Goal: Information Seeking & Learning: Learn about a topic

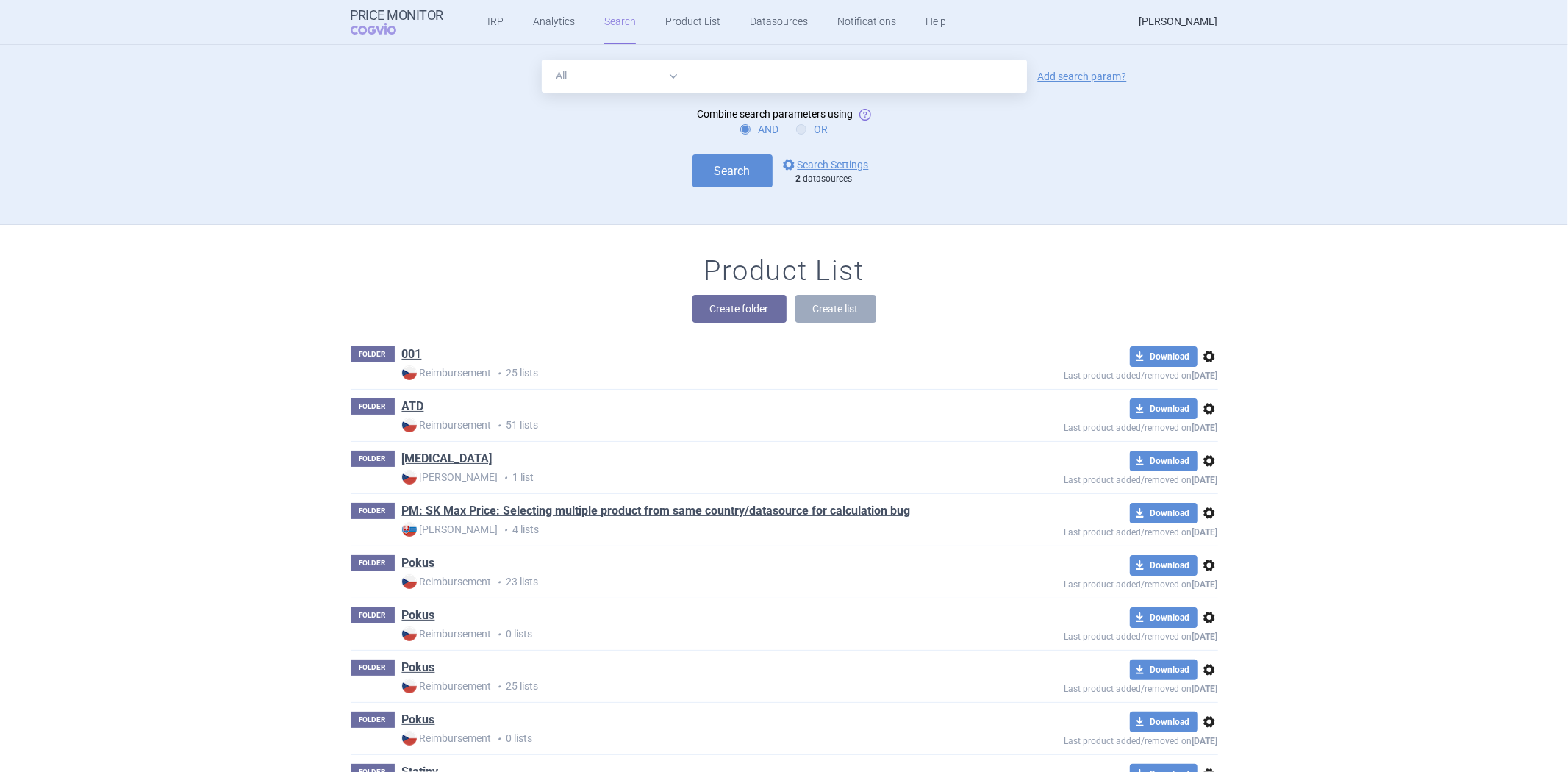
click at [810, 125] on label "OR" at bounding box center [811, 129] width 31 height 15
click at [810, 125] on input "OR" at bounding box center [804, 129] width 15 height 15
radio input "true"
click at [914, 121] on form "All Brand Name ATC Company Active Substance Country Newer than Add search param…" at bounding box center [784, 123] width 867 height 128
click at [1085, 89] on div "All Brand Name ATC Company Active Substance Country Newer than Add search param?" at bounding box center [784, 76] width 867 height 33
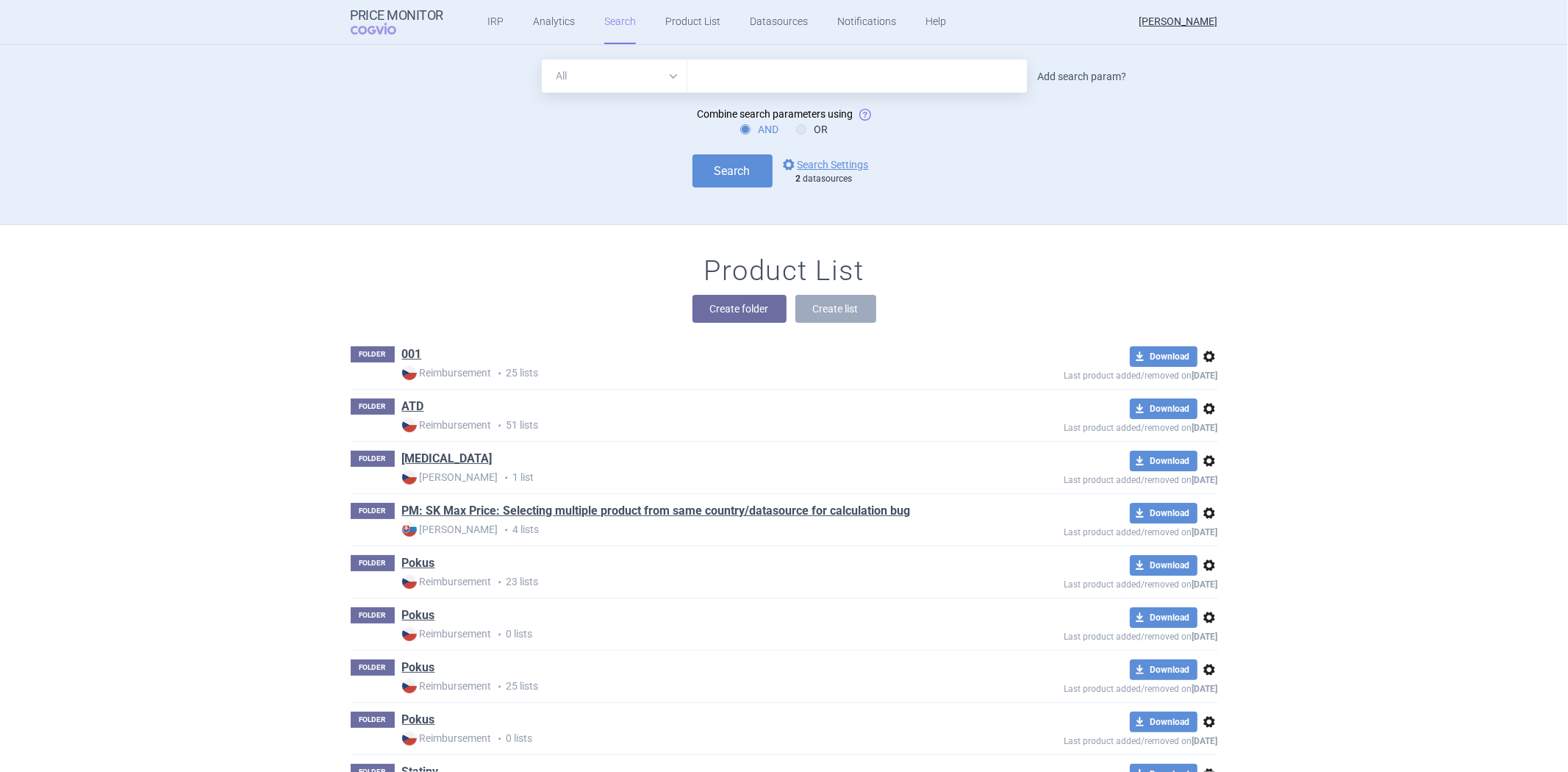
click at [1085, 77] on link "Add search param?" at bounding box center [1082, 76] width 89 height 11
select select "brandName"
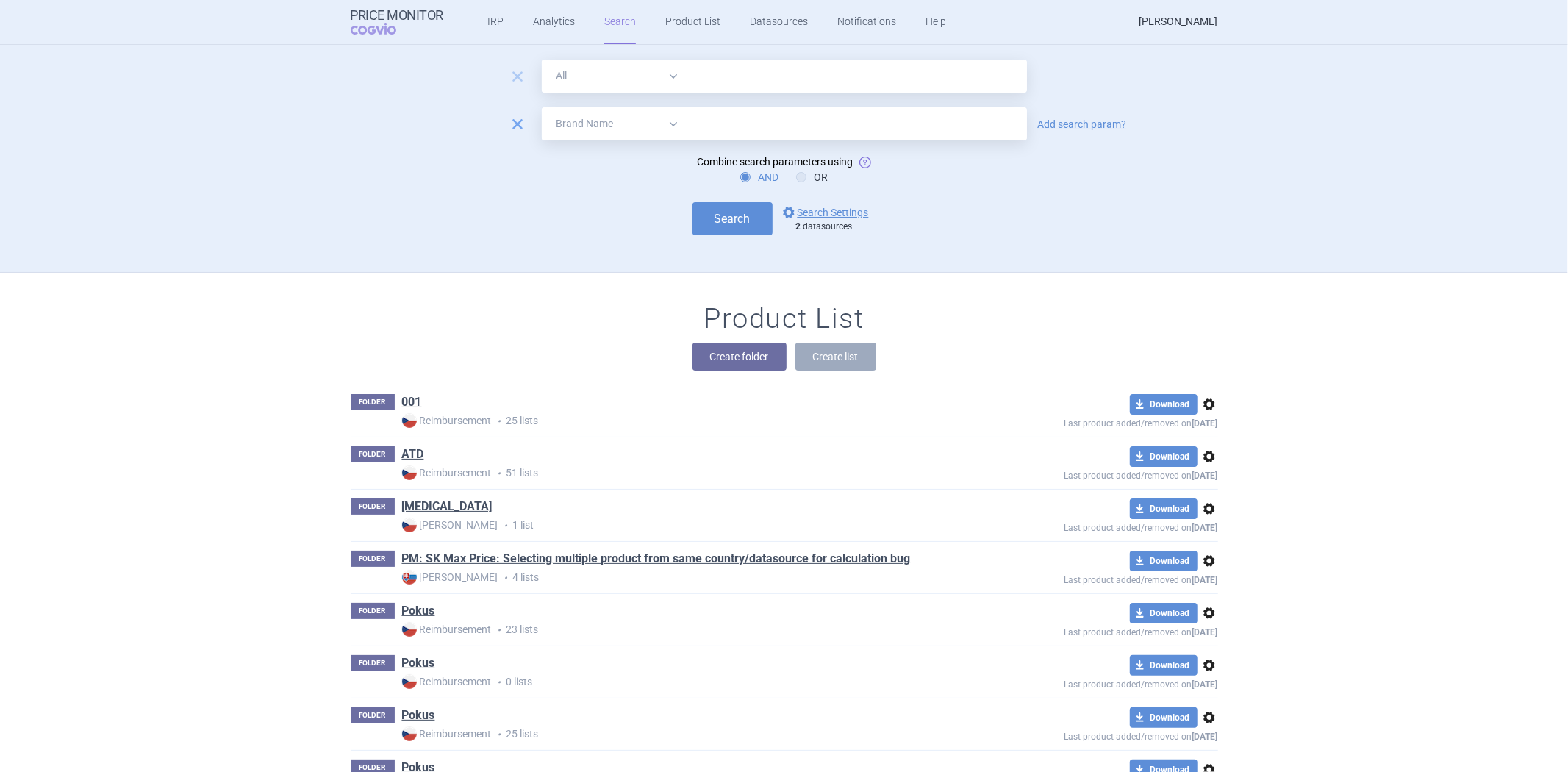
click at [516, 120] on span "remove" at bounding box center [517, 123] width 21 height 21
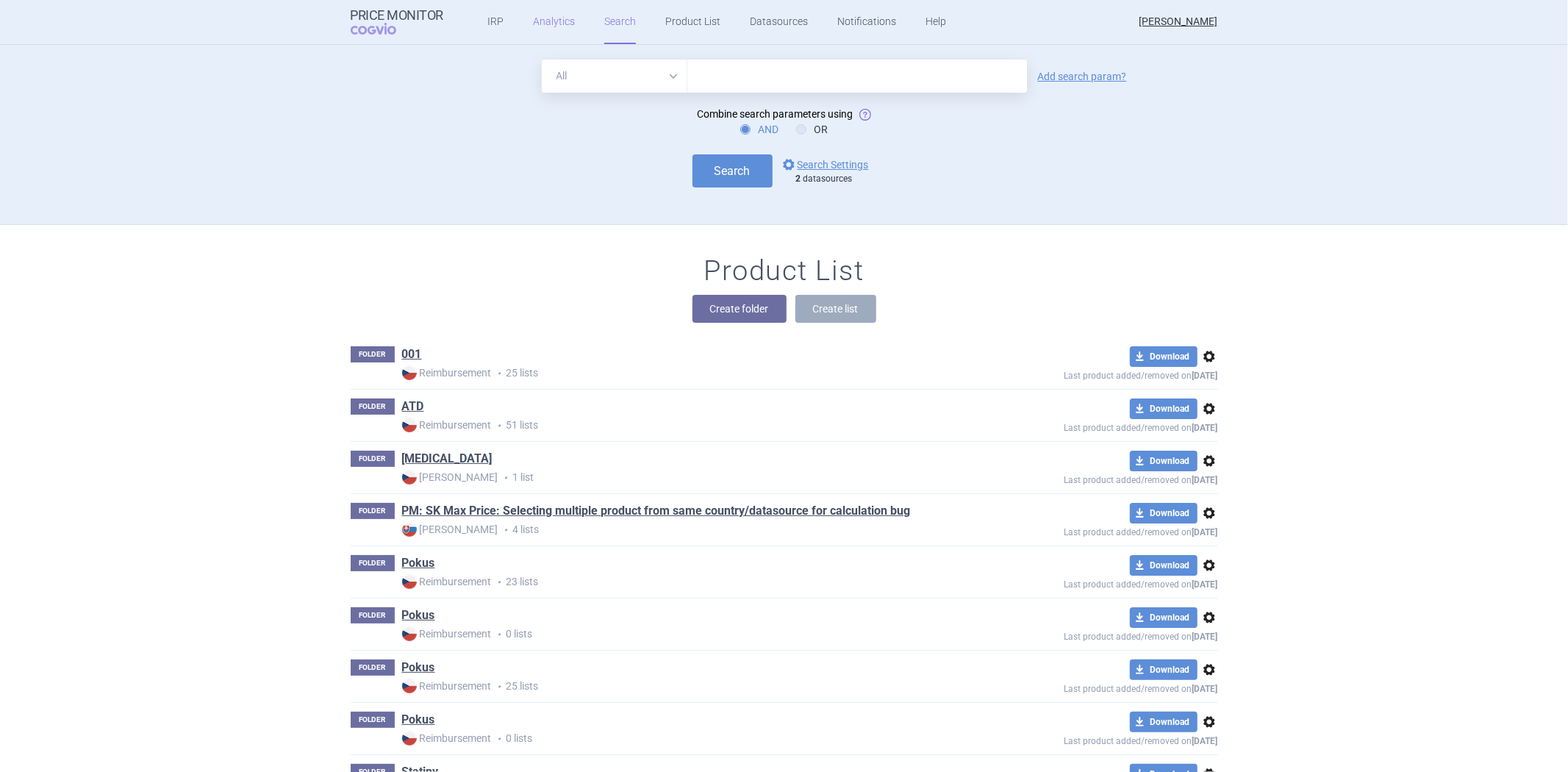
click at [547, 31] on link "Analytics" at bounding box center [554, 22] width 42 height 44
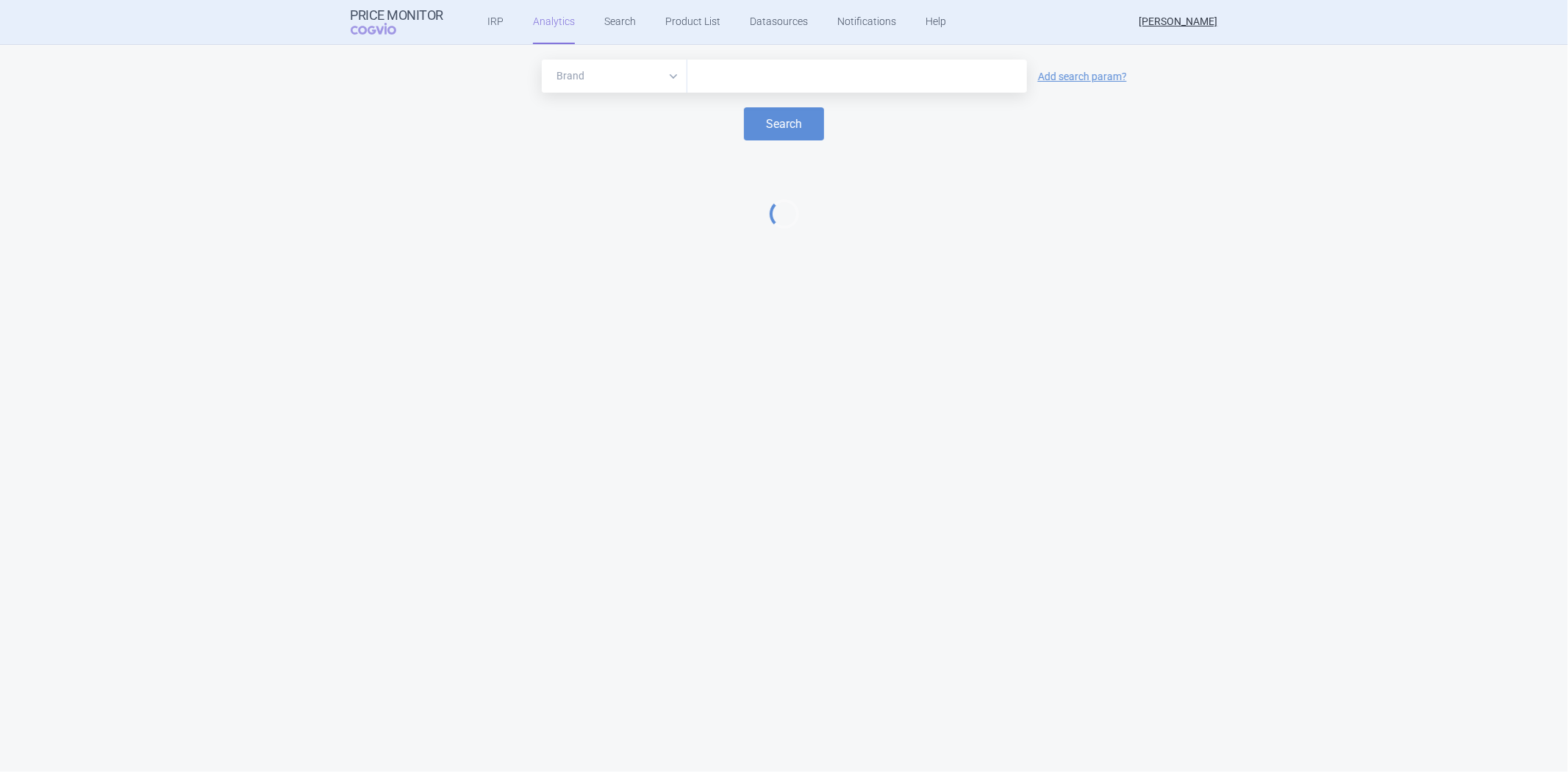
click at [638, 100] on form "Brand ATC/Active substance Therapeutic area Add search param? Search" at bounding box center [784, 100] width 1539 height 81
click at [643, 100] on form "Brand ATC/Active substance Therapeutic area Add search param? Search" at bounding box center [784, 100] width 1539 height 81
click at [655, 79] on select "Brand ATC/Active substance Therapeutic area" at bounding box center [614, 76] width 146 height 33
click at [542, 60] on select "Brand ATC/Active substance Therapeutic area" at bounding box center [614, 76] width 146 height 33
click at [728, 76] on input "text" at bounding box center [858, 76] width 325 height 20
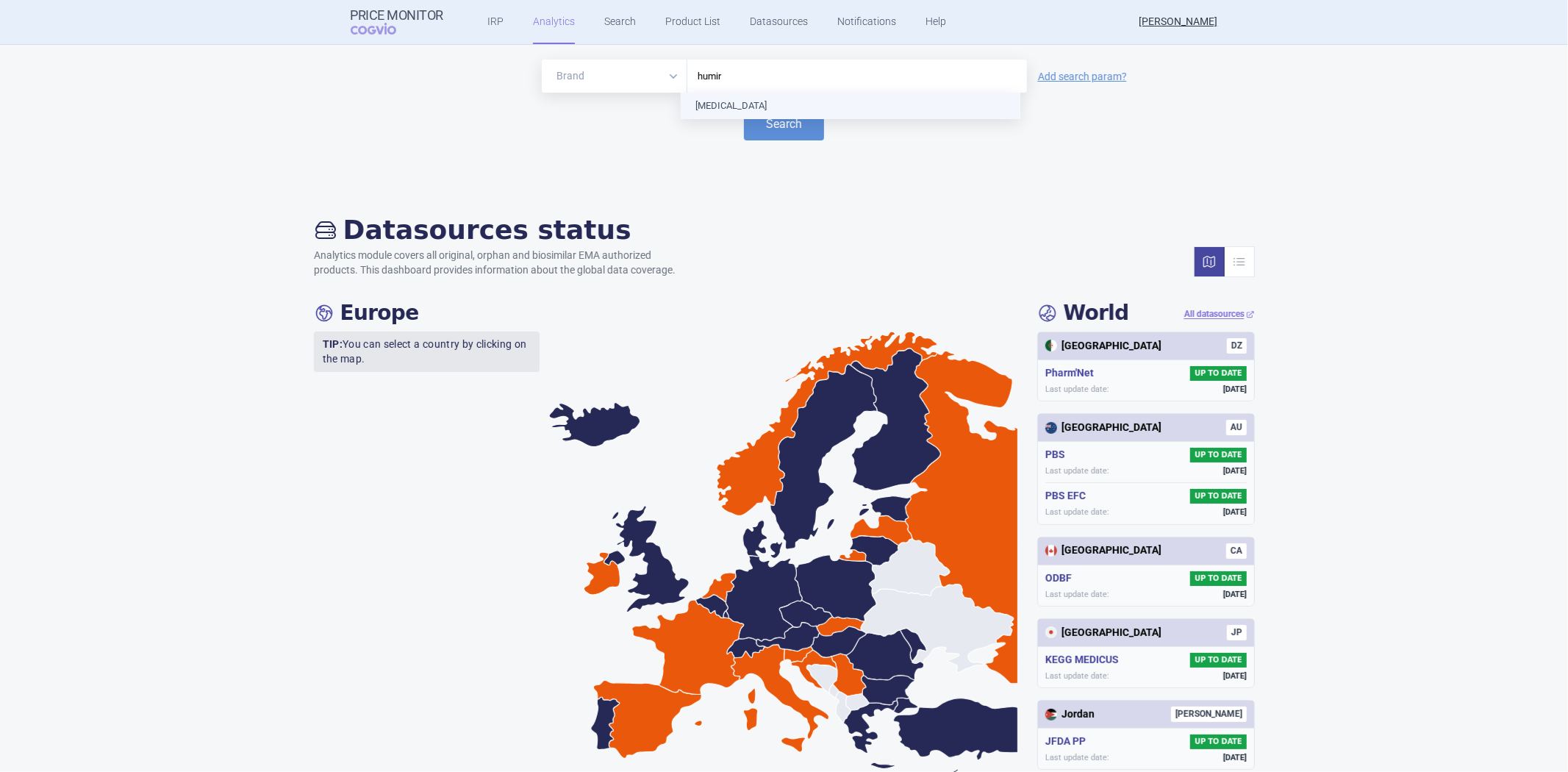
type input "[MEDICAL_DATA]"
click at [1097, 75] on link "Add search param?" at bounding box center [1082, 76] width 89 height 11
select select "atc"
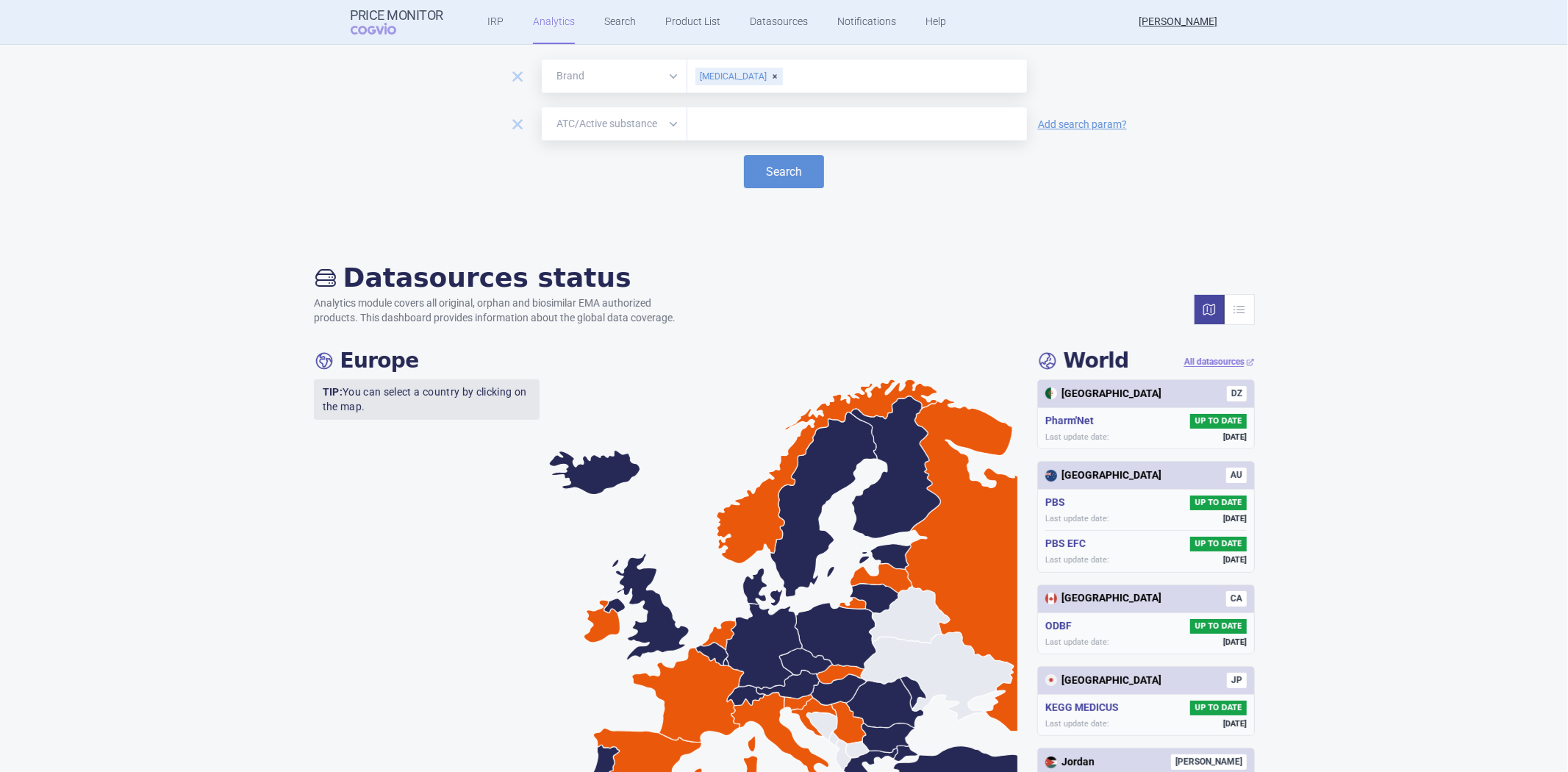
click at [774, 129] on input "text" at bounding box center [858, 124] width 325 height 20
paste input "A10AB04"
type input "A10AB04"
click at [760, 164] on button "Search" at bounding box center [784, 171] width 80 height 33
click at [784, 170] on button "Search" at bounding box center [784, 171] width 80 height 33
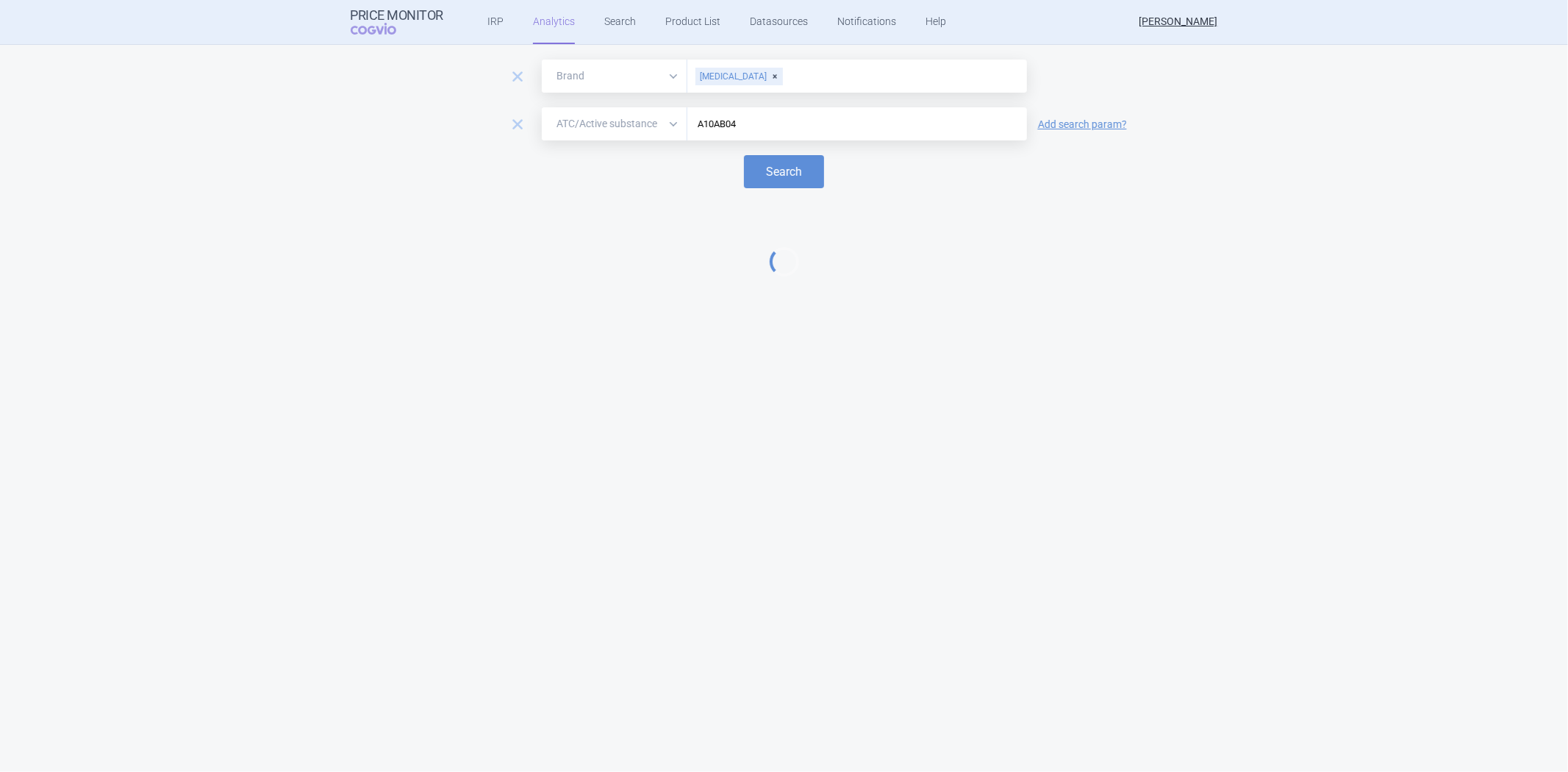
select select "EUR"
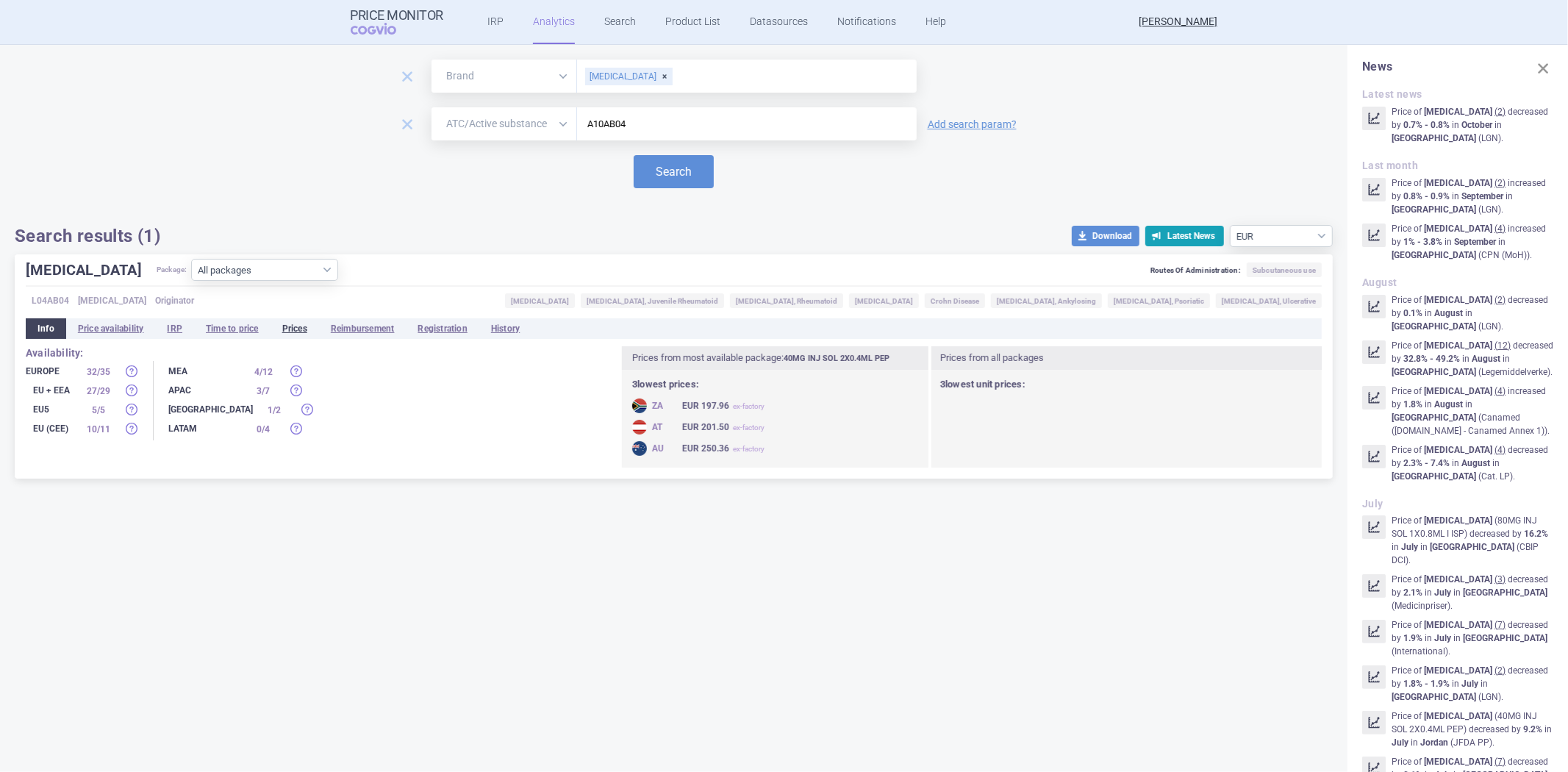
click at [283, 338] on li "Prices" at bounding box center [295, 328] width 49 height 21
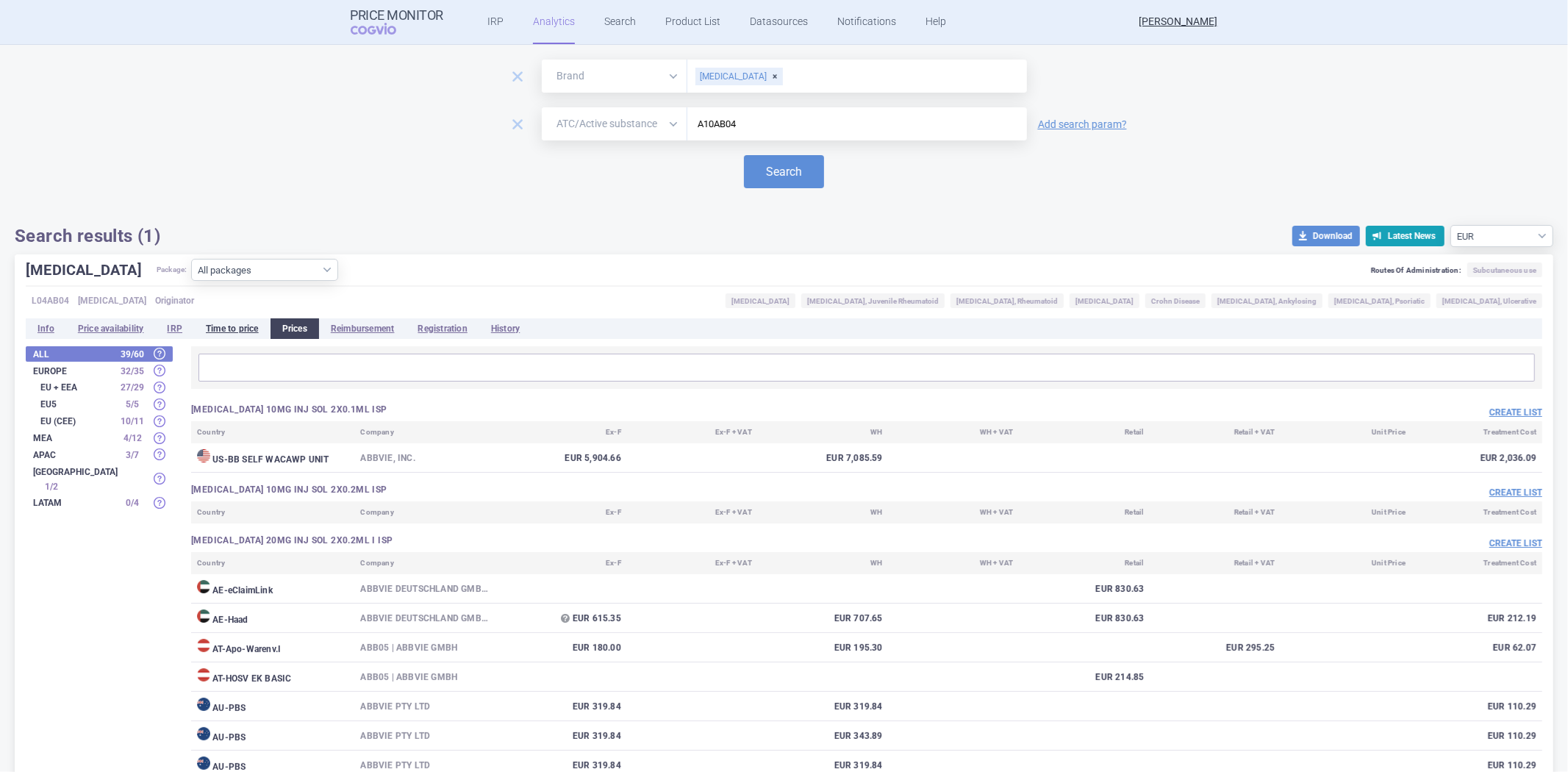
click at [245, 320] on li "Time to price" at bounding box center [232, 328] width 76 height 21
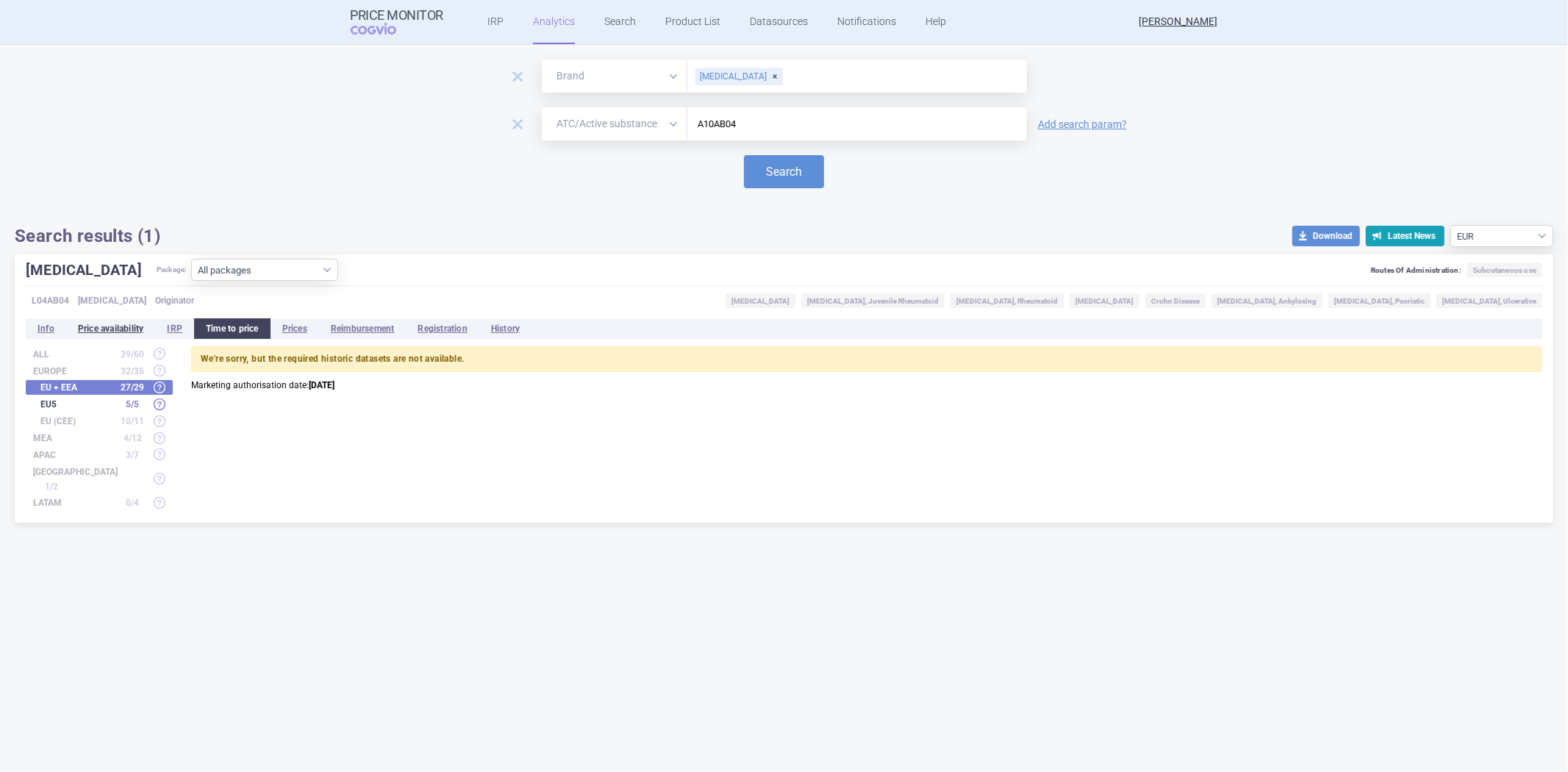
click at [136, 329] on li "Price availability" at bounding box center [112, 328] width 90 height 21
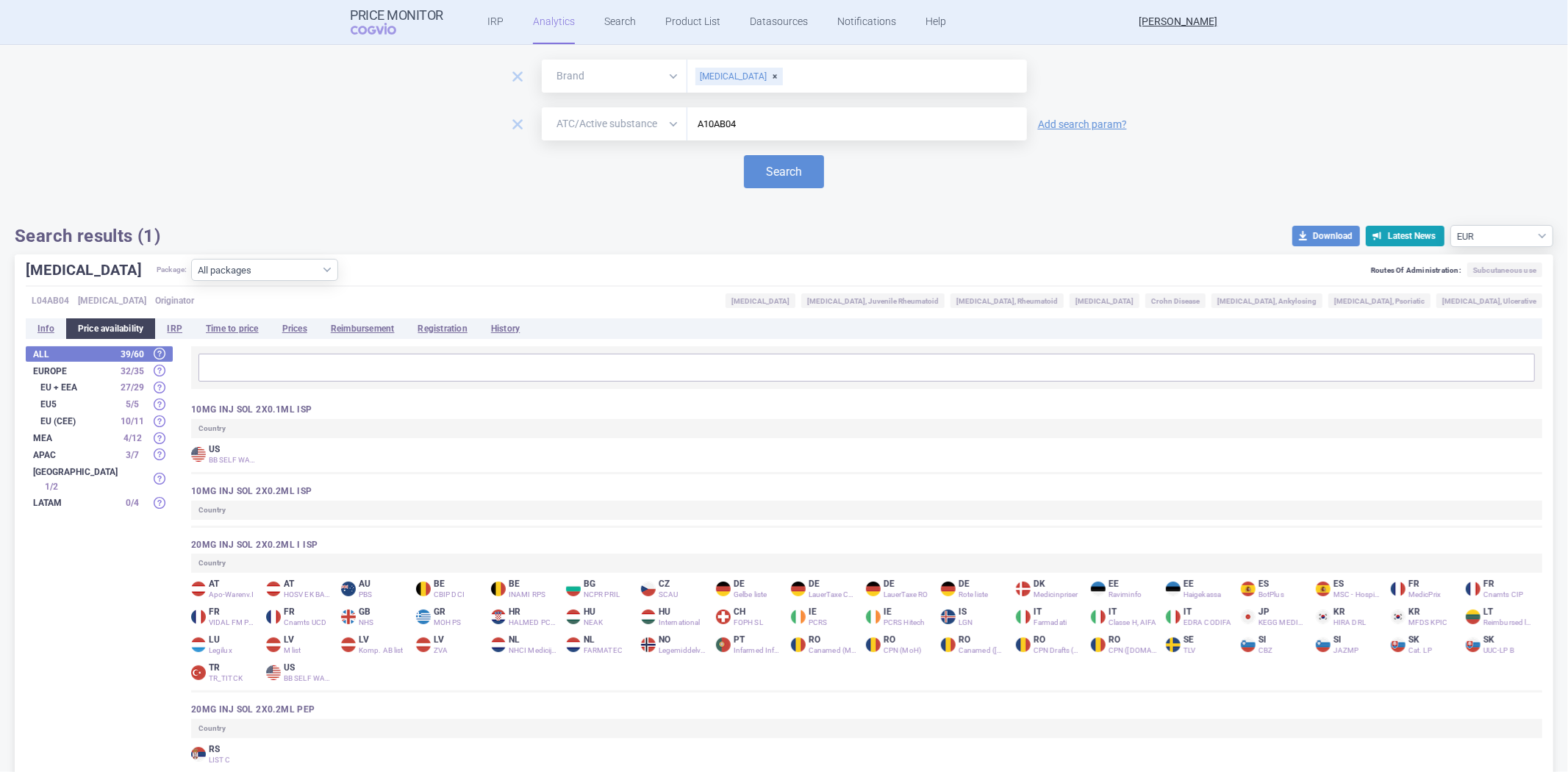
click at [784, 81] on input "text" at bounding box center [902, 76] width 235 height 20
click at [741, 75] on div "[MEDICAL_DATA]" at bounding box center [739, 76] width 87 height 18
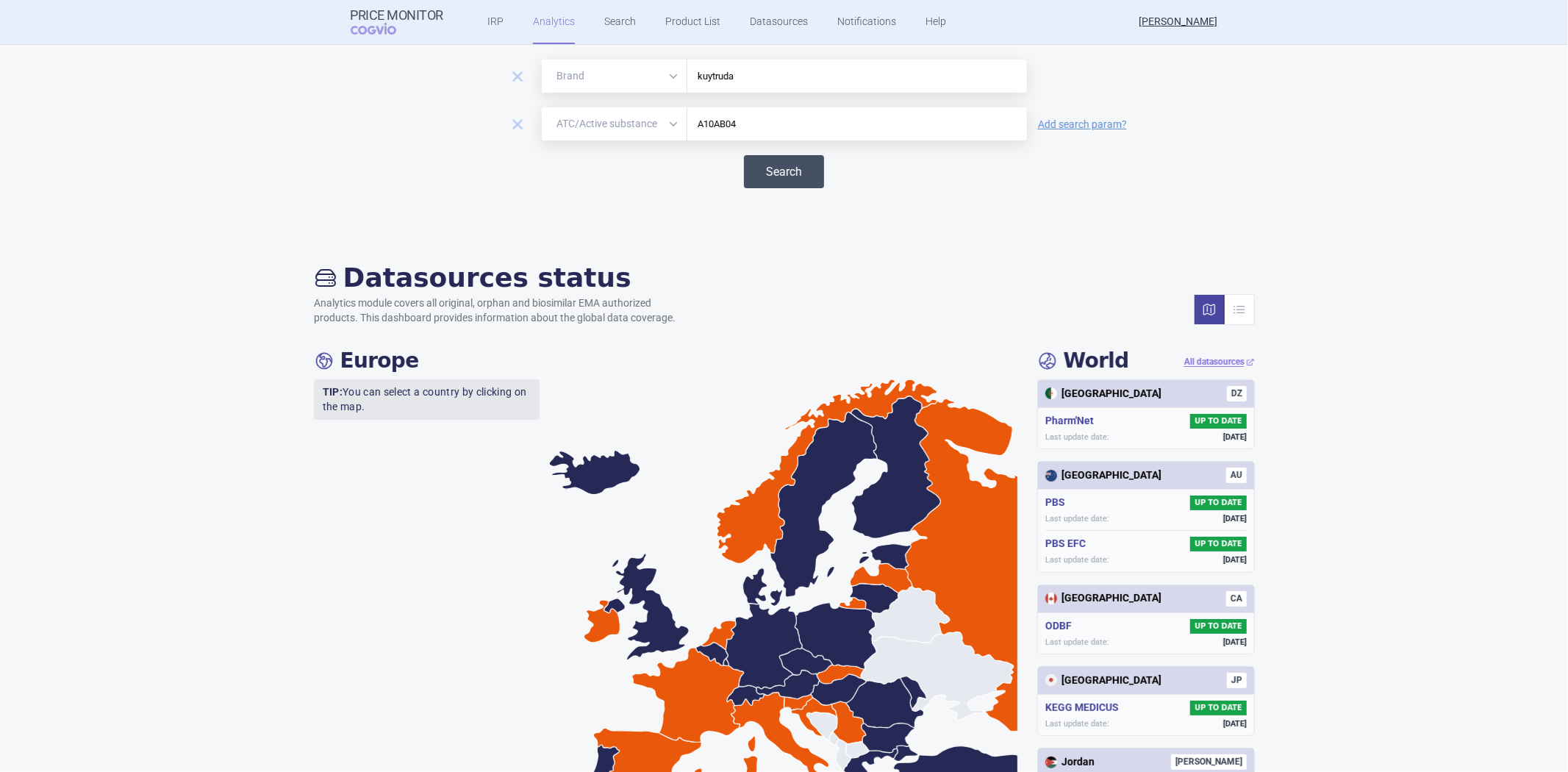
click at [788, 171] on button "Search" at bounding box center [784, 171] width 80 height 33
click at [794, 81] on input "kuytruda" at bounding box center [858, 76] width 325 height 20
click at [760, 179] on button "Search" at bounding box center [784, 171] width 80 height 33
drag, startPoint x: 705, startPoint y: 71, endPoint x: 693, endPoint y: 78, distance: 13.9
click at [695, 78] on input "kuytruda" at bounding box center [858, 76] width 325 height 20
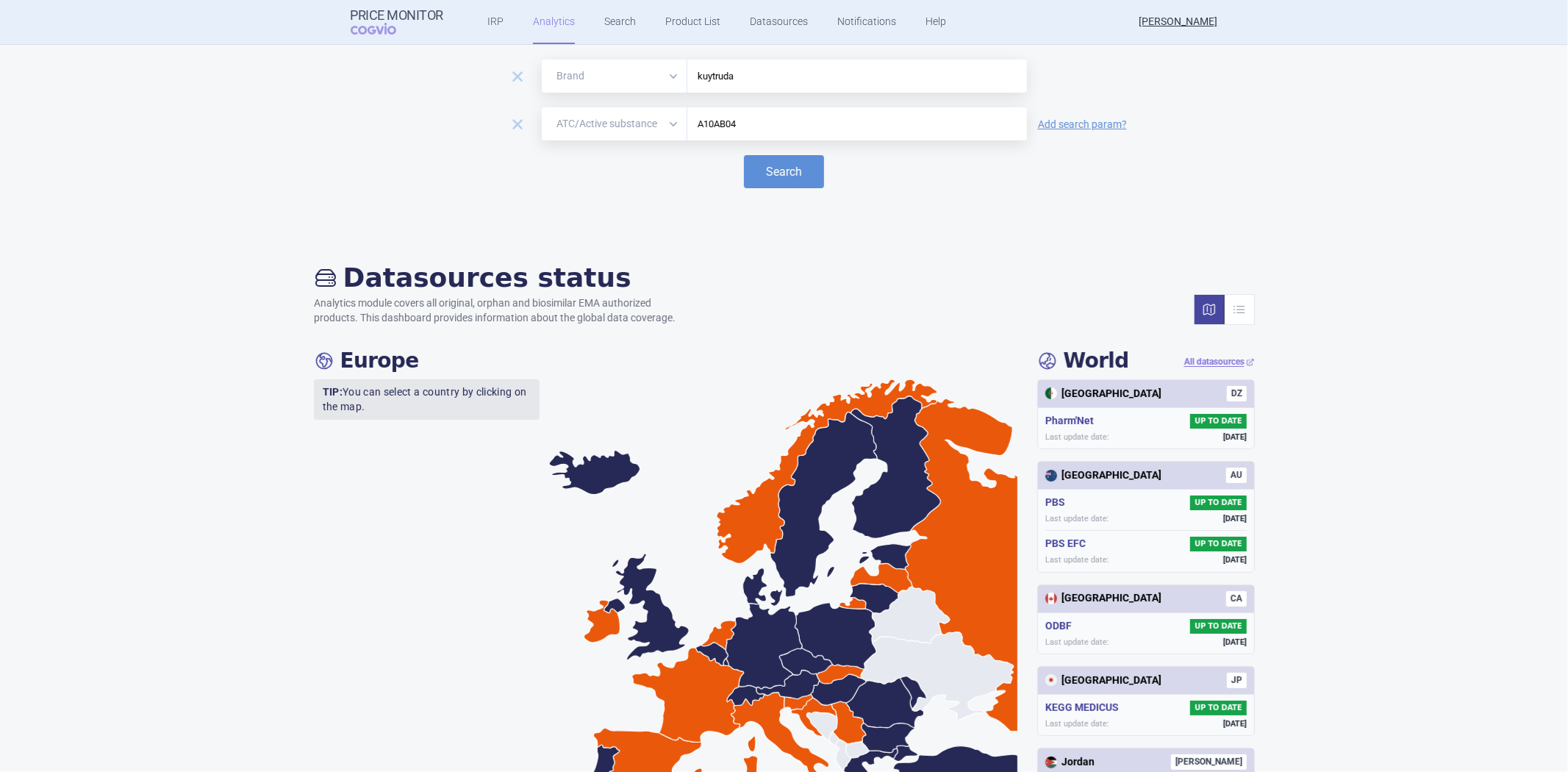
click at [704, 77] on input "kuytruda" at bounding box center [858, 76] width 325 height 20
click at [699, 77] on input "k\ytruda" at bounding box center [858, 76] width 325 height 20
type input "[MEDICAL_DATA]"
click at [776, 199] on div "remove Brand ATC/Active substance Therapeutic area [MEDICAL_DATA] remove Brand …" at bounding box center [784, 142] width 1539 height 166
click at [776, 173] on button "Search" at bounding box center [784, 171] width 80 height 33
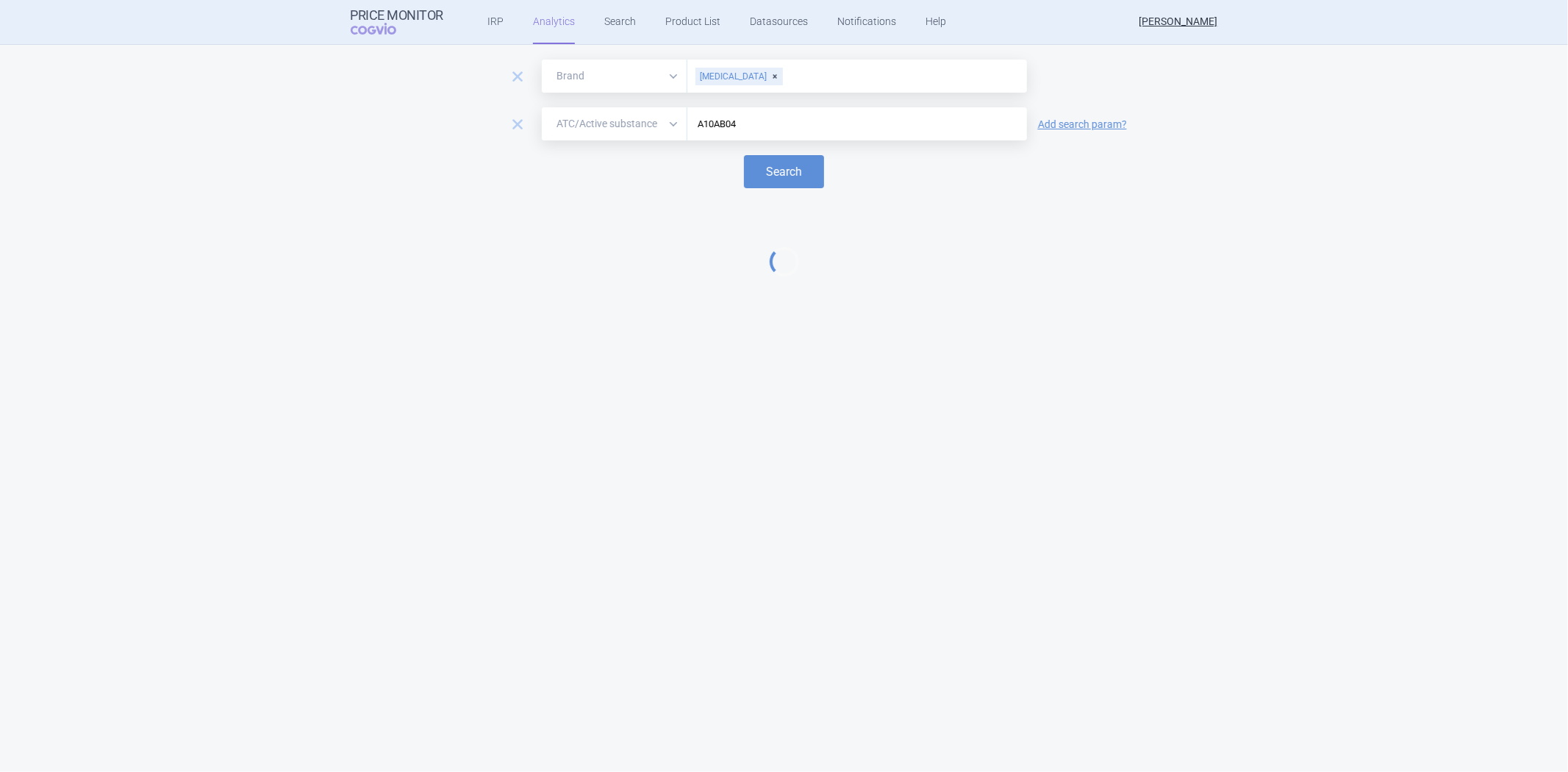
select select "EUR"
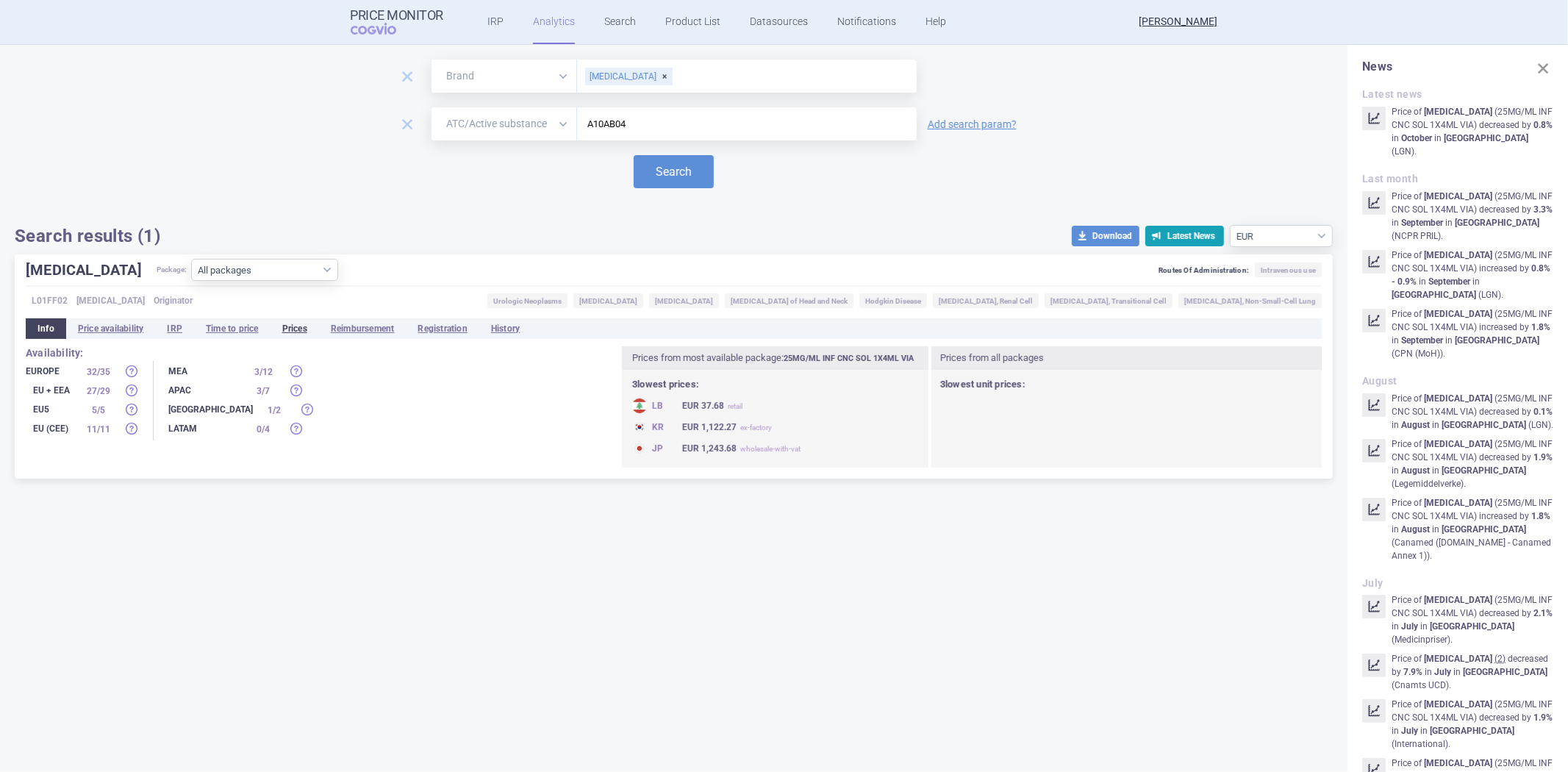
click at [305, 338] on li "Prices" at bounding box center [295, 328] width 49 height 21
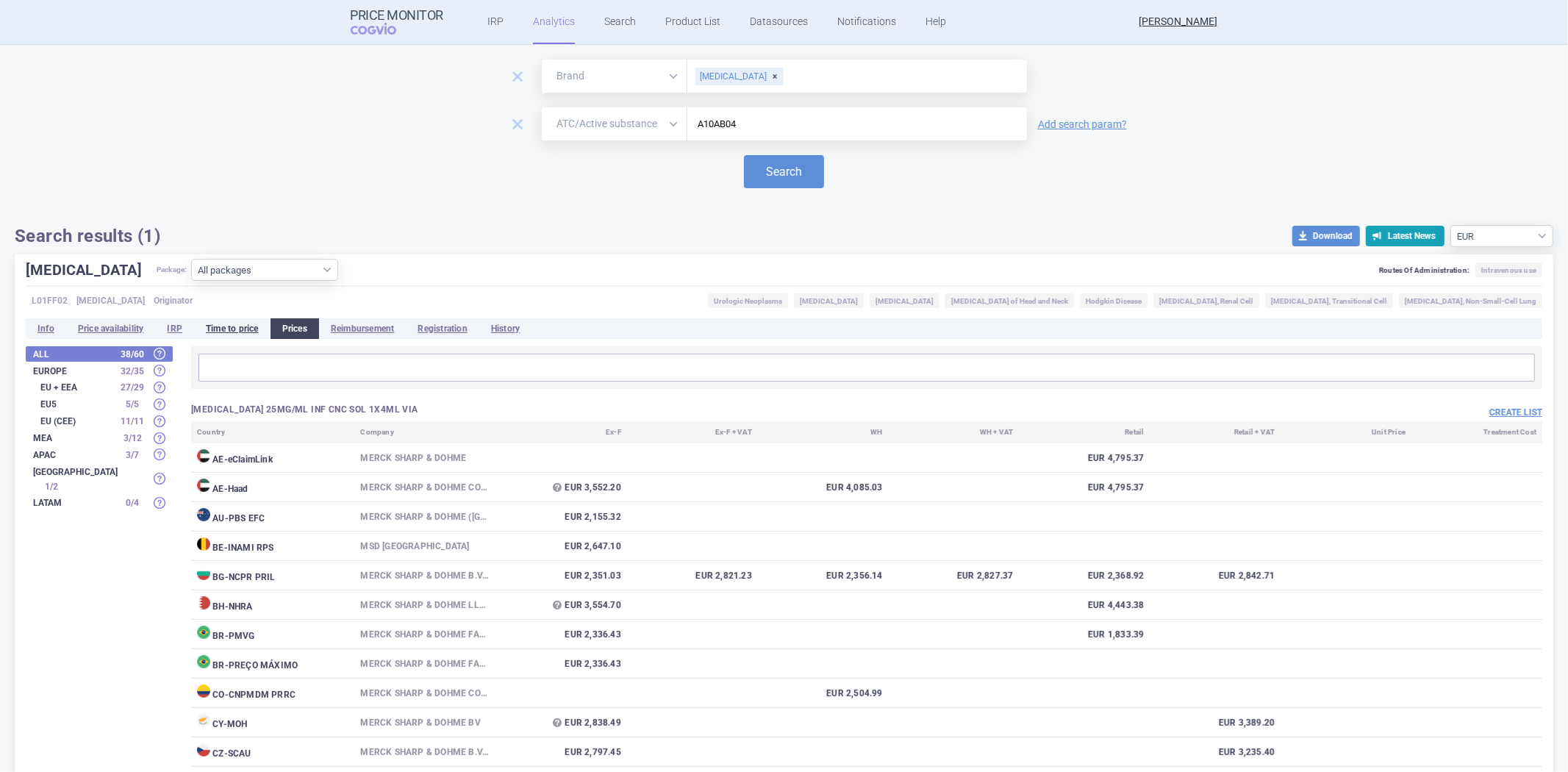
click at [219, 336] on li "Time to price" at bounding box center [232, 328] width 76 height 21
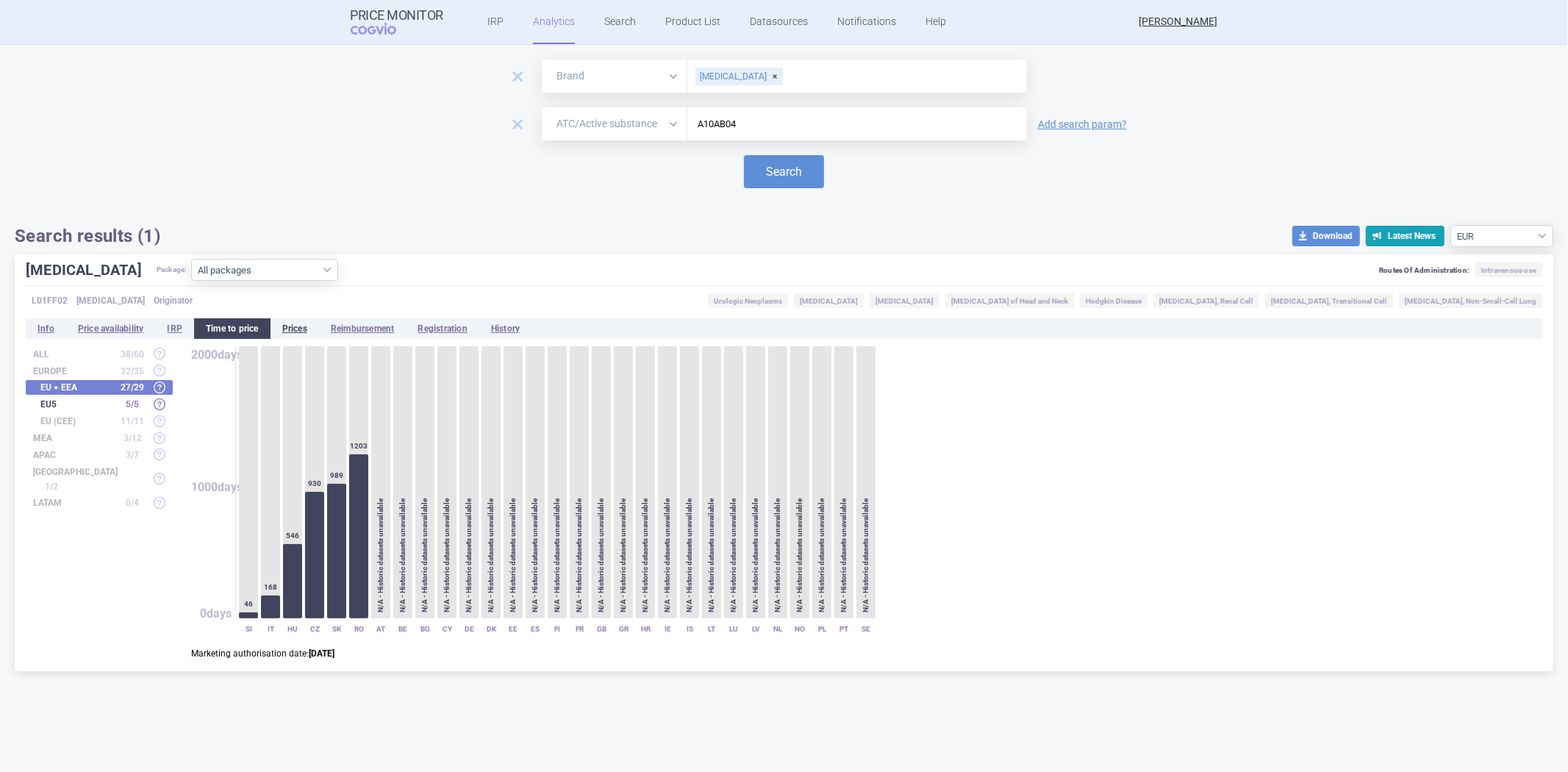
click at [276, 327] on li "Prices" at bounding box center [295, 328] width 49 height 21
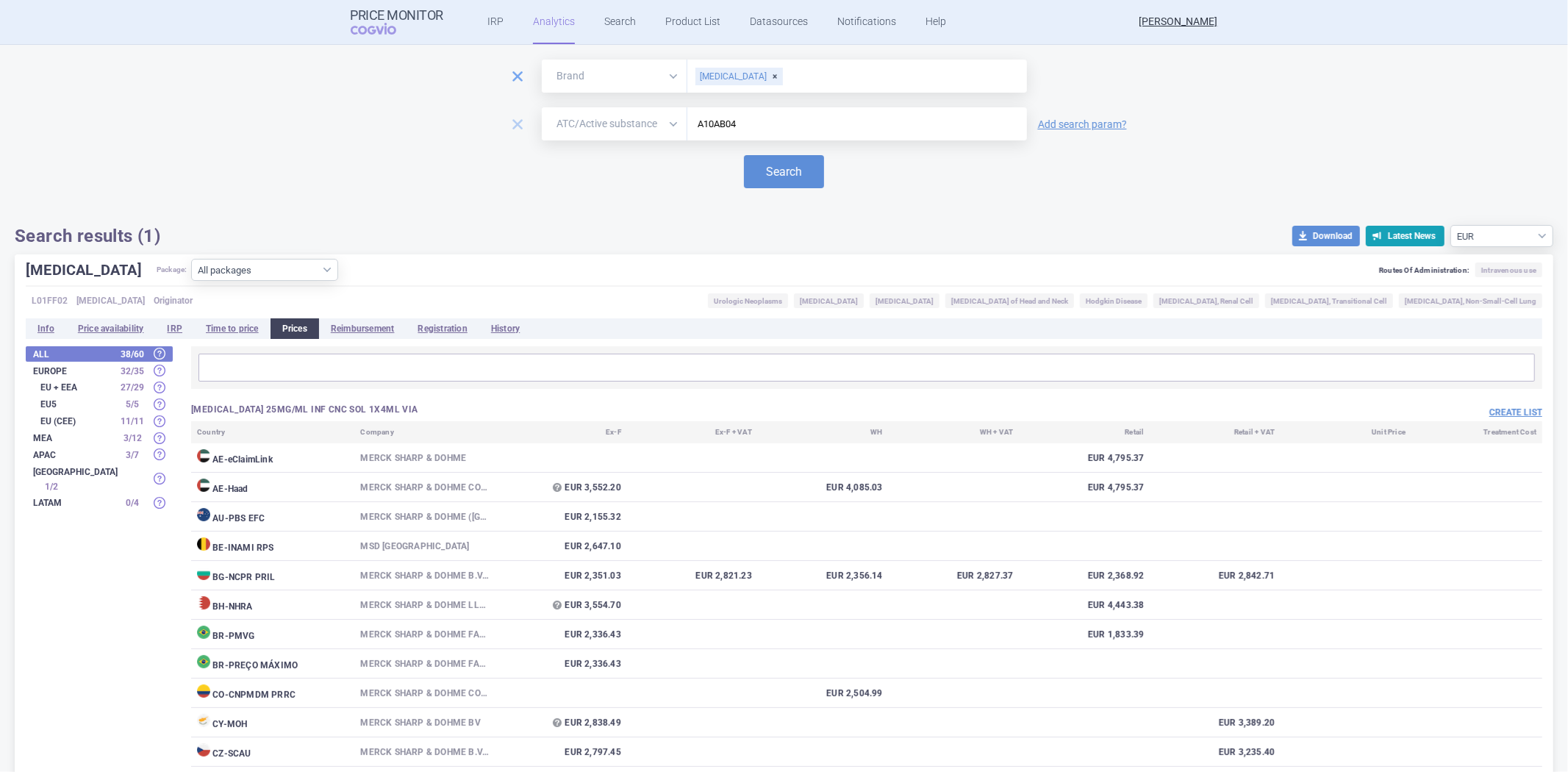
click at [517, 74] on span "remove" at bounding box center [517, 76] width 21 height 21
select select "atc"
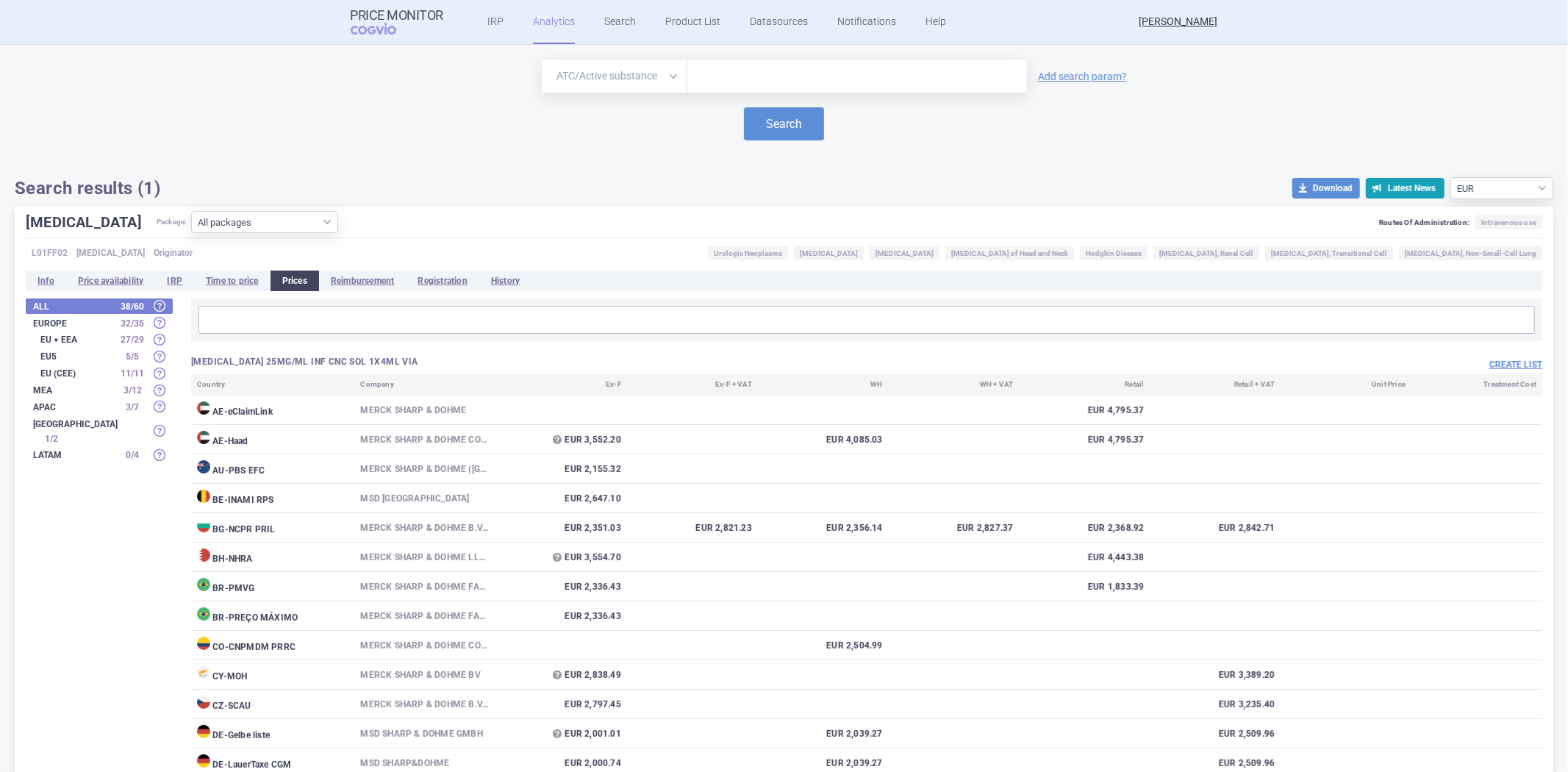
click at [978, 78] on input "text" at bounding box center [858, 76] width 325 height 20
paste input "A10AB04"
type input "A10AB04"
click at [1076, 72] on link "Add search param?" at bounding box center [1082, 76] width 89 height 11
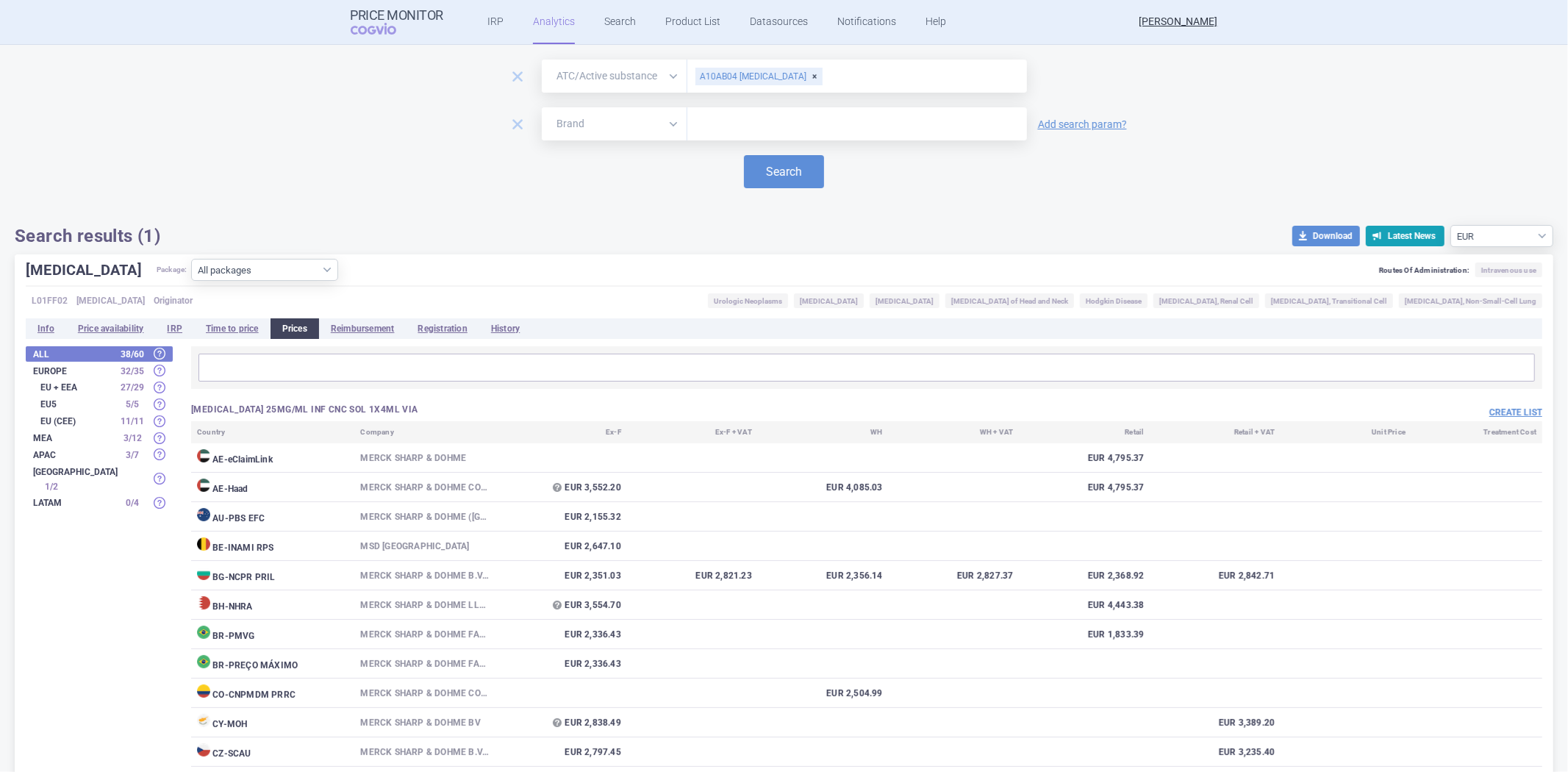
click at [766, 116] on input "text" at bounding box center [858, 124] width 325 height 20
type input "keytr"
click at [765, 169] on button "Search" at bounding box center [784, 171] width 80 height 33
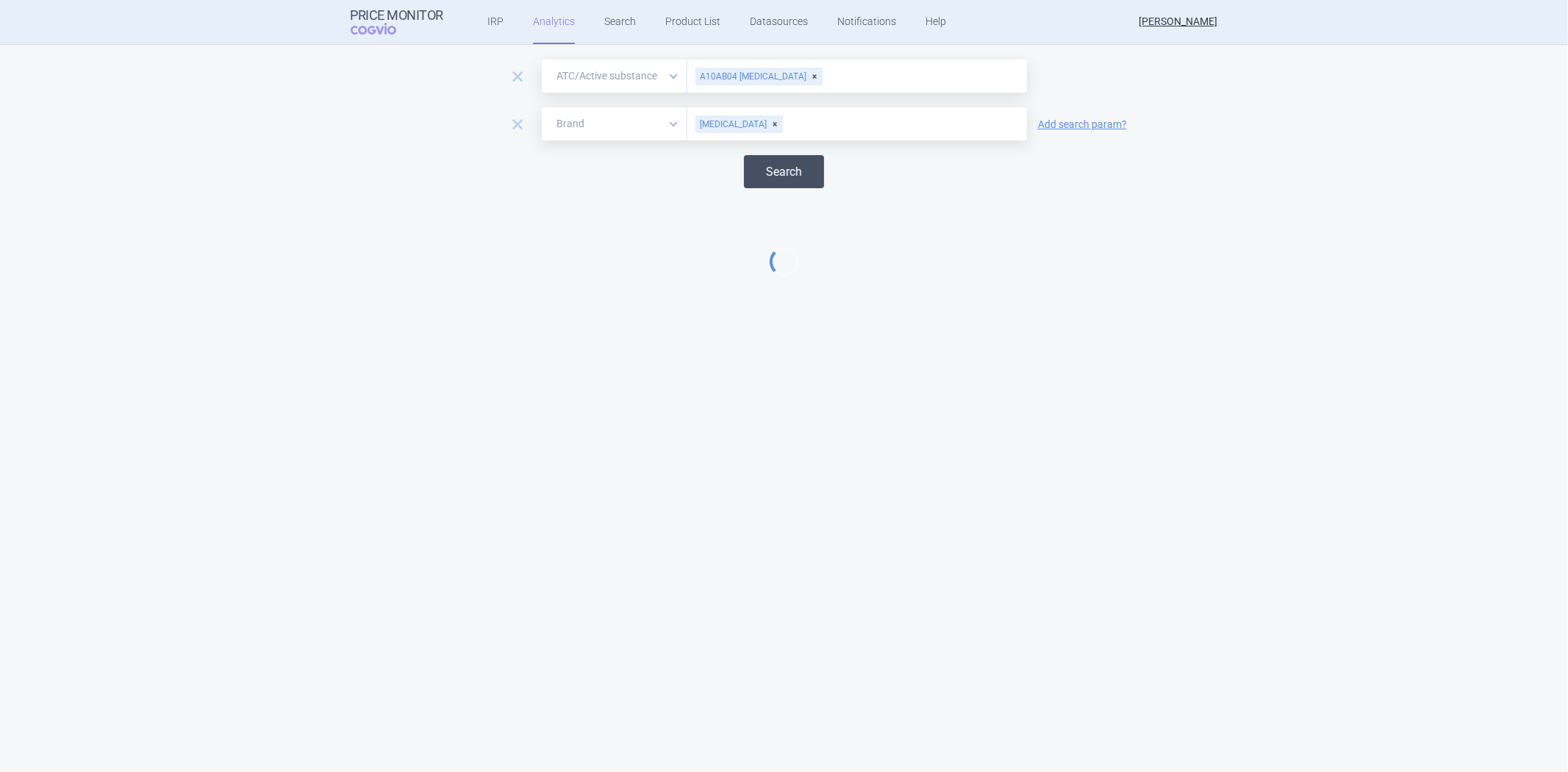
select select "EUR"
click at [784, 120] on input "text" at bounding box center [902, 124] width 235 height 20
click at [659, 131] on select "Brand ATC/Active substance Therapeutic area" at bounding box center [614, 124] width 146 height 33
click at [851, 121] on input "text" at bounding box center [902, 124] width 235 height 20
click at [811, 78] on div "A10AB04 [MEDICAL_DATA]" at bounding box center [760, 76] width 127 height 18
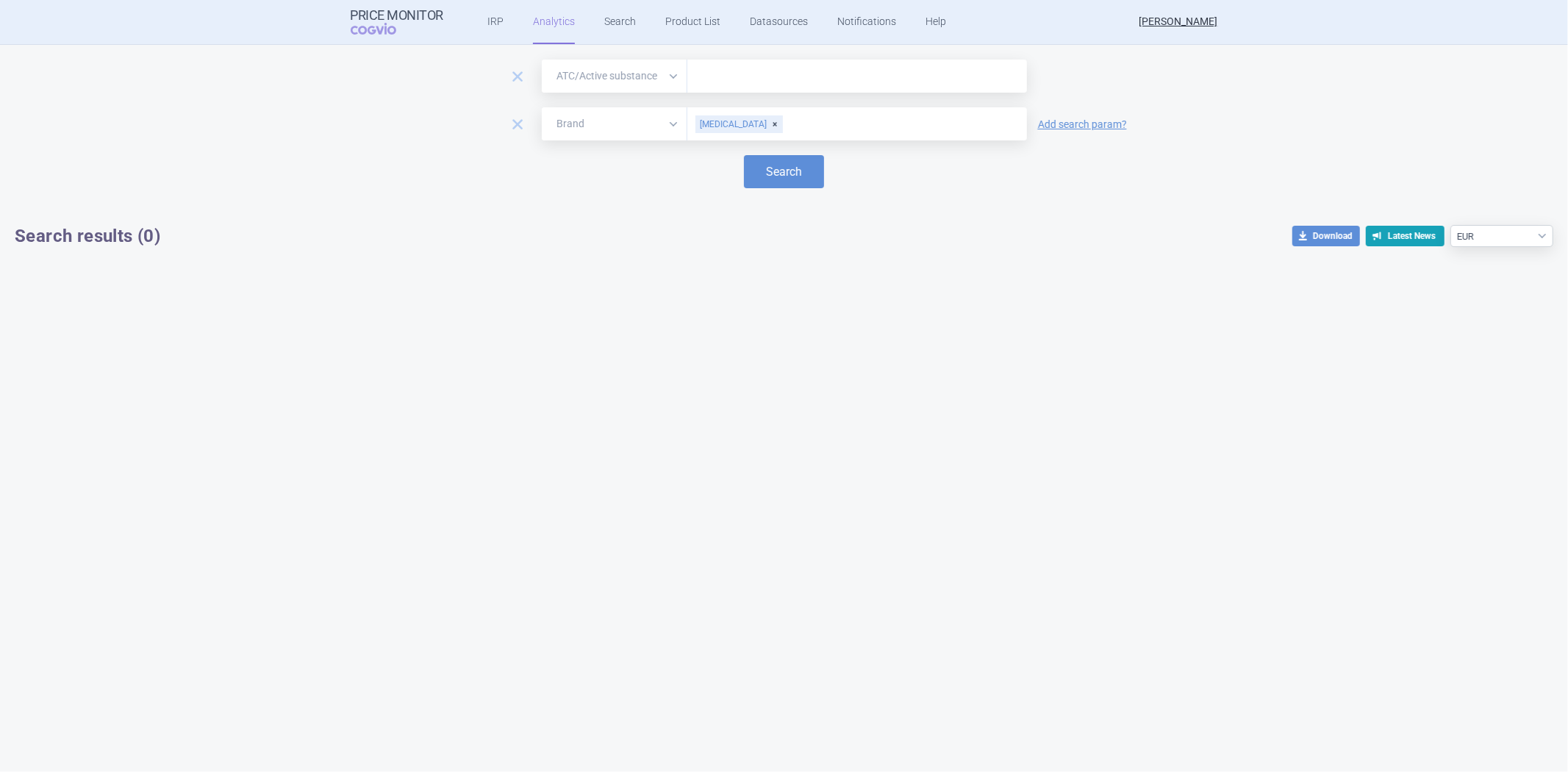
paste input "L01FF02"
type input "L01FF02"
click at [775, 171] on button "Search" at bounding box center [784, 171] width 80 height 33
select select "EUR"
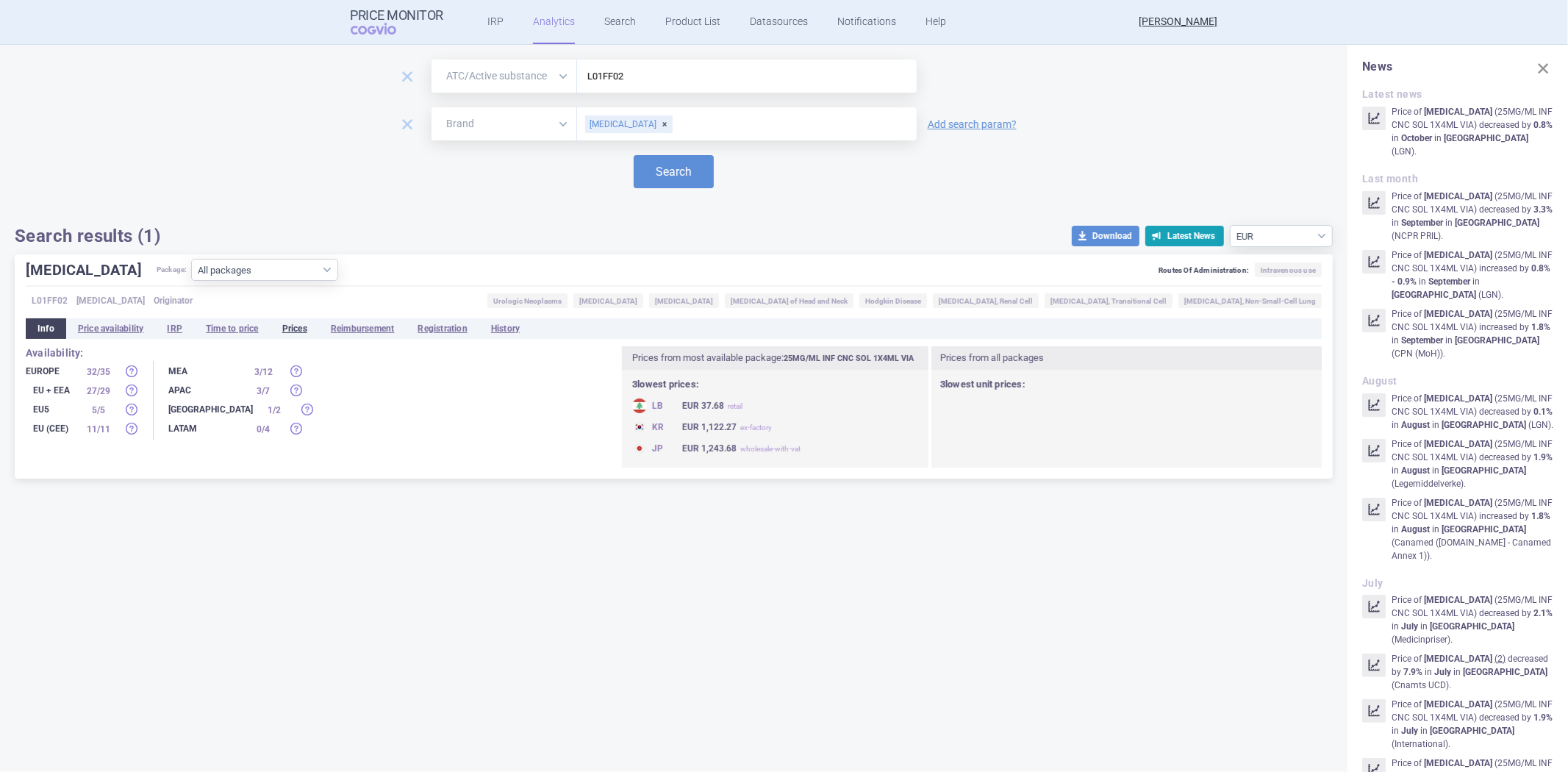
click at [311, 320] on li "Prices" at bounding box center [295, 328] width 49 height 21
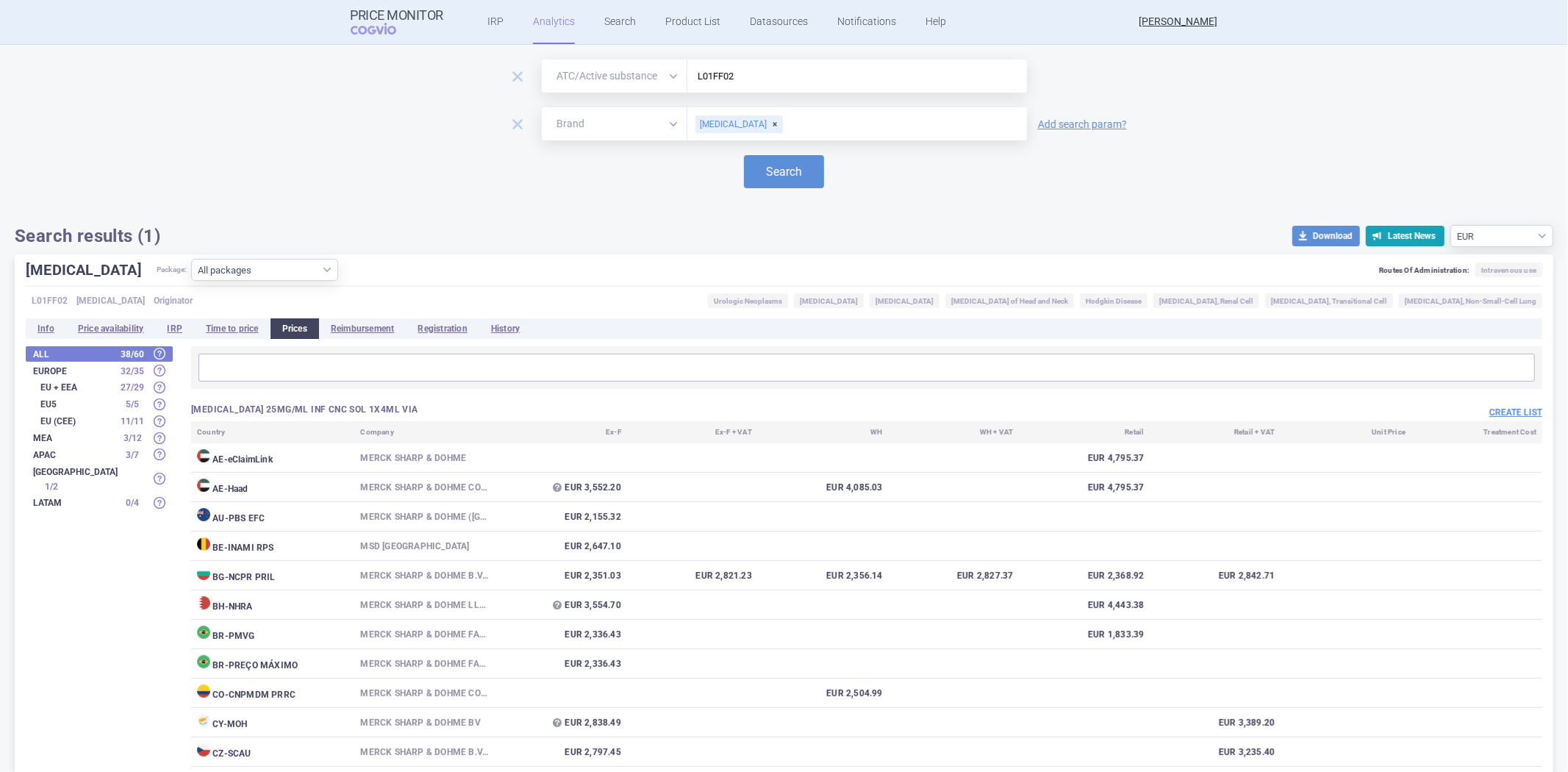
click at [756, 72] on input "L01FF02" at bounding box center [858, 76] width 325 height 20
click at [773, 176] on button "Search" at bounding box center [784, 171] width 80 height 33
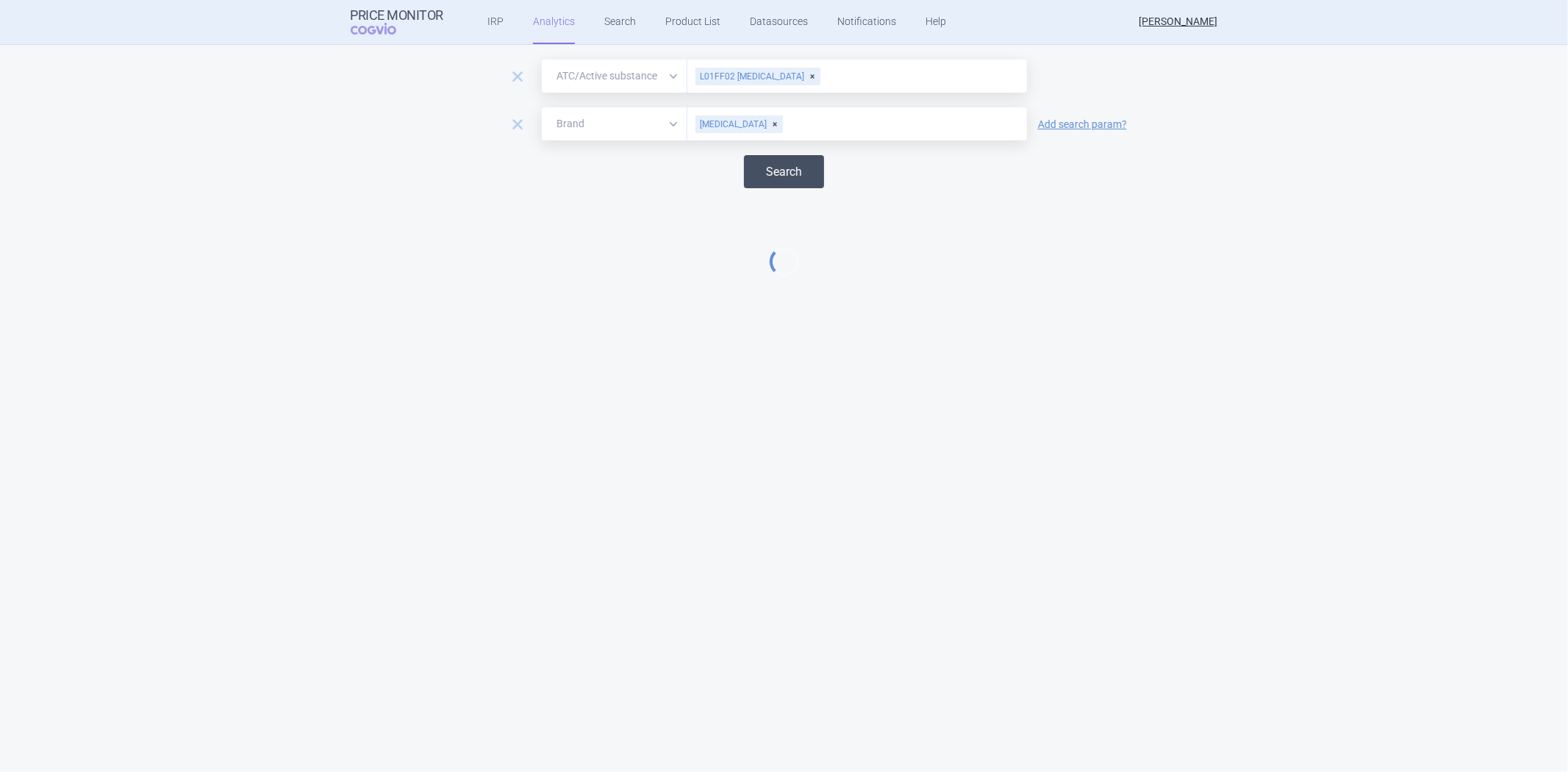
select select "EUR"
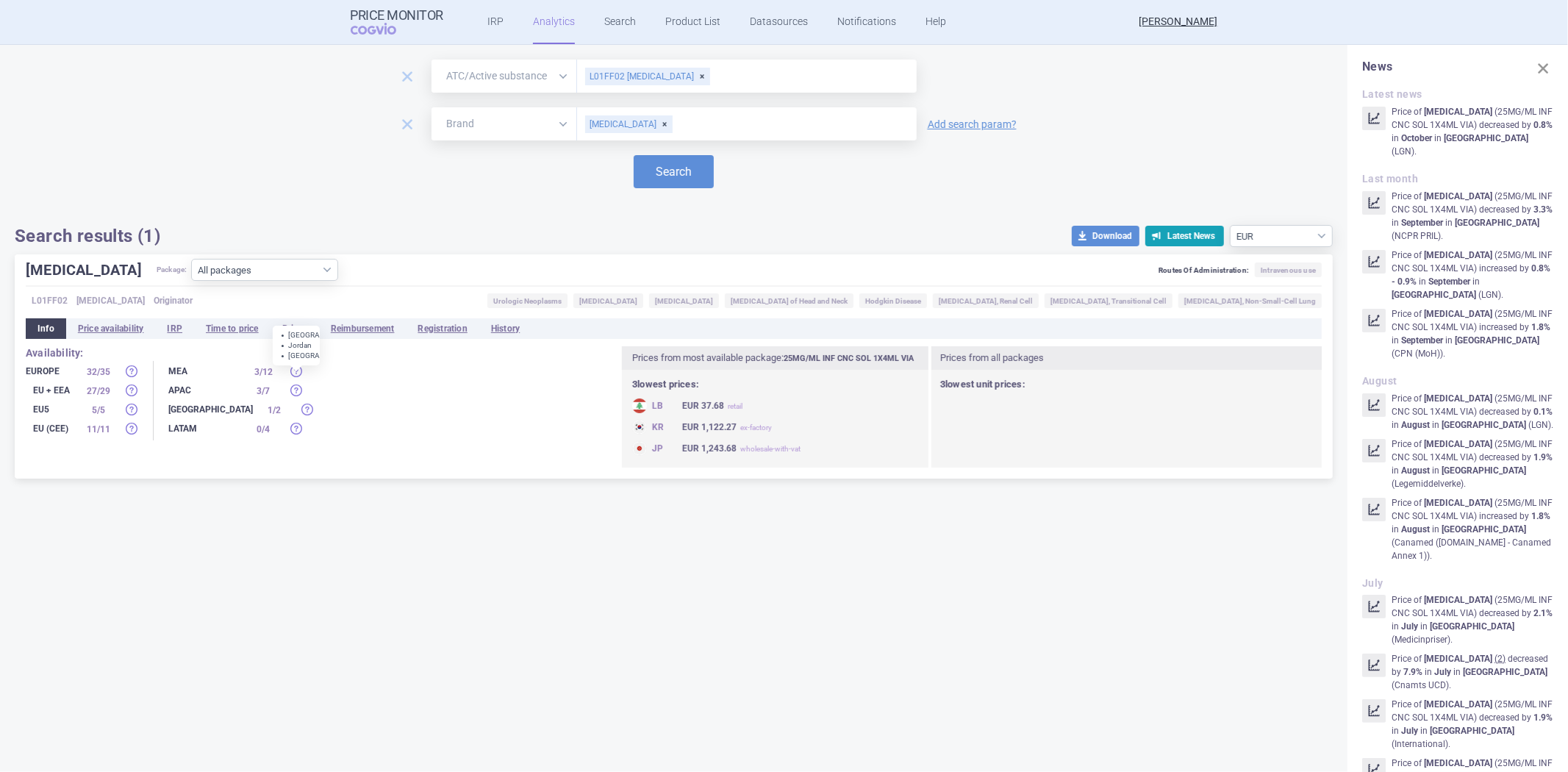
click at [289, 325] on div "[GEOGRAPHIC_DATA] Jordan [GEOGRAPHIC_DATA]" at bounding box center [296, 345] width 47 height 40
click at [276, 339] on div "[GEOGRAPHIC_DATA] Jordan [GEOGRAPHIC_DATA]" at bounding box center [296, 345] width 47 height 40
click at [261, 343] on div "[MEDICAL_DATA] Package: All packages 25MG/ML INF CNC SOL 1X4ML VIA ( 110 ) 25MG…" at bounding box center [673, 366] width 1318 height 224
click at [281, 334] on li "Prices" at bounding box center [295, 328] width 49 height 21
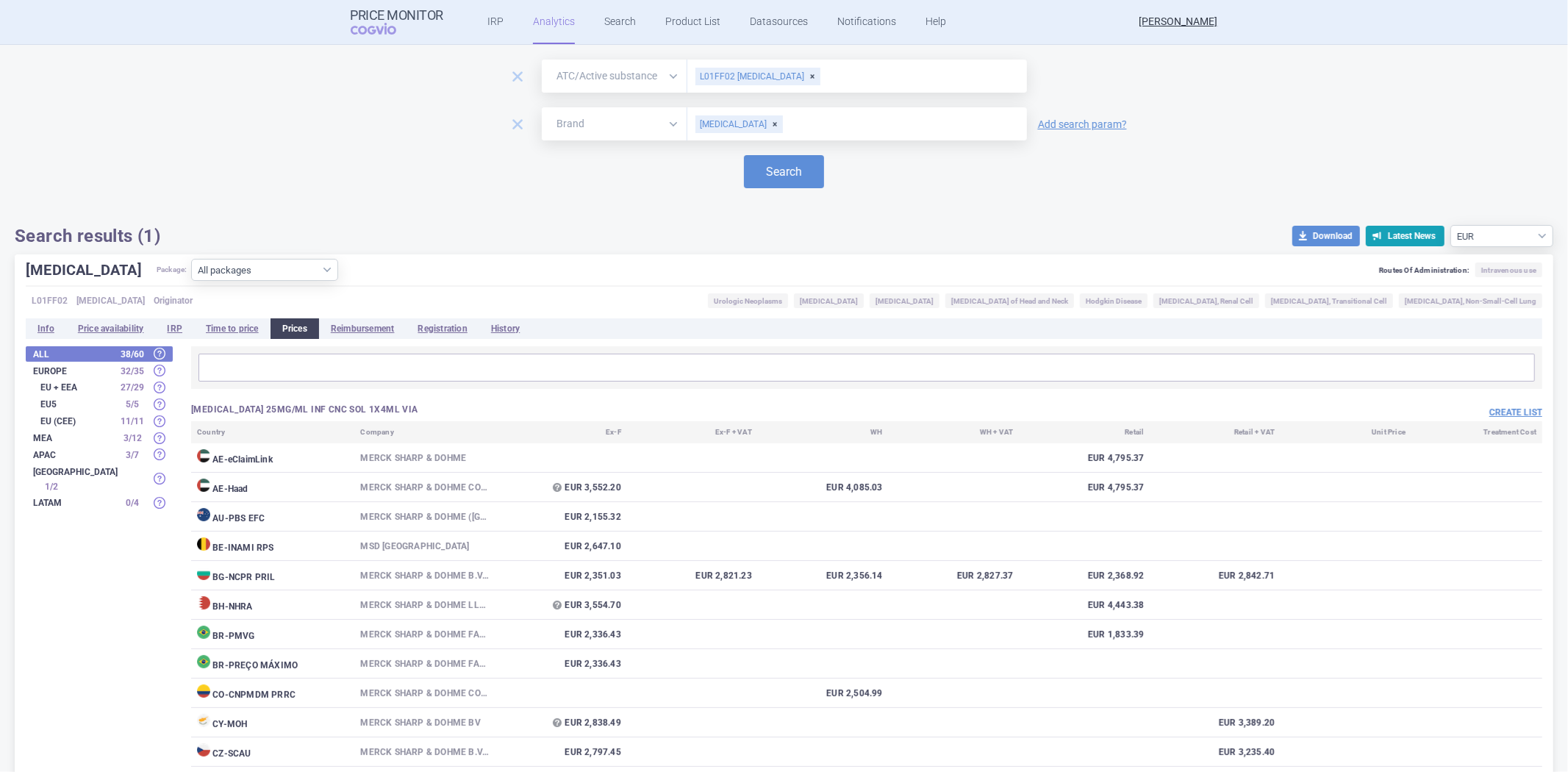
click at [810, 76] on div "L01FF02 [MEDICAL_DATA]" at bounding box center [759, 76] width 125 height 18
paste input "A10AB04"
type input "A10AB04"
click at [774, 173] on button "Search" at bounding box center [784, 171] width 80 height 33
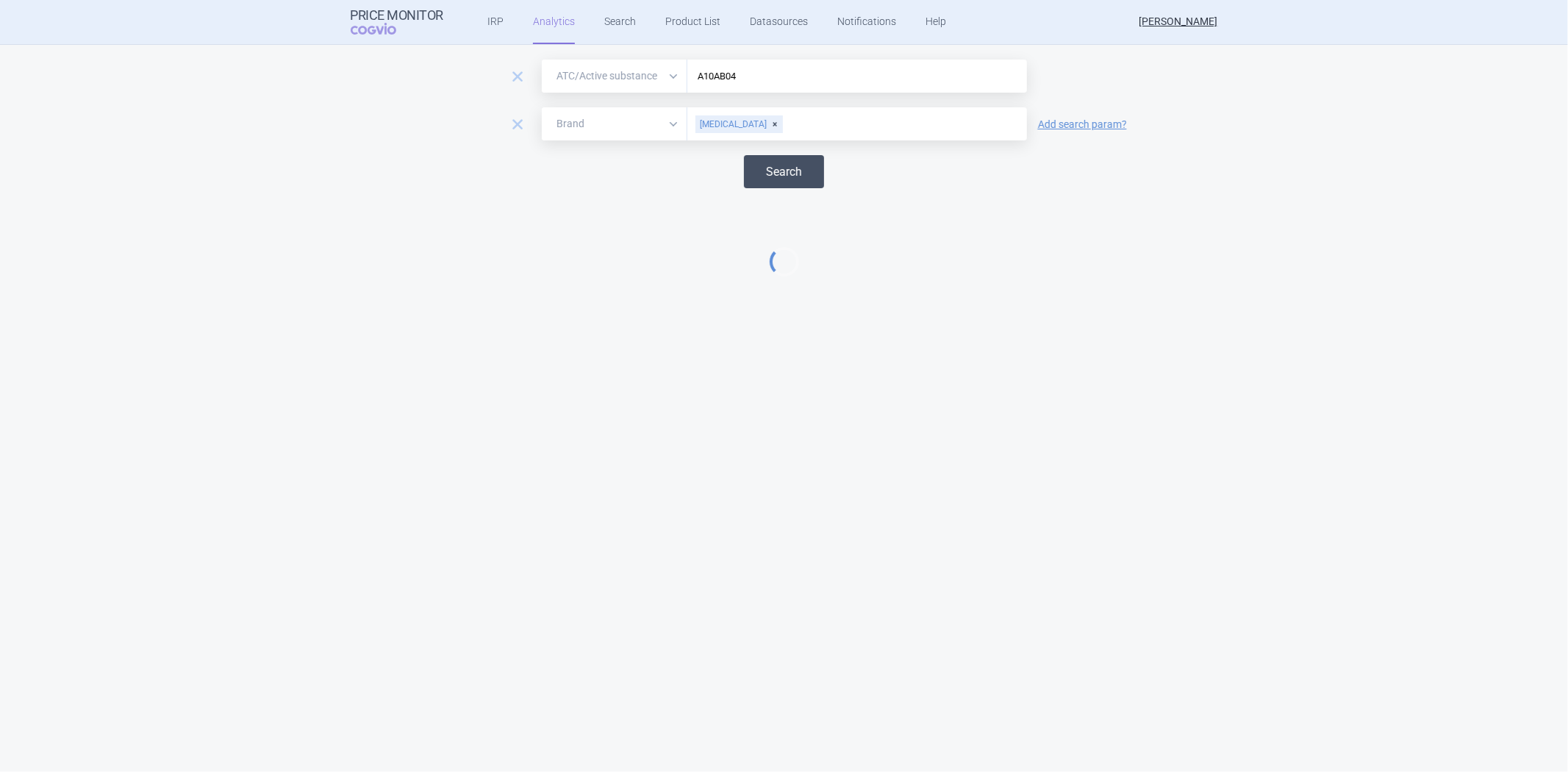
select select "EUR"
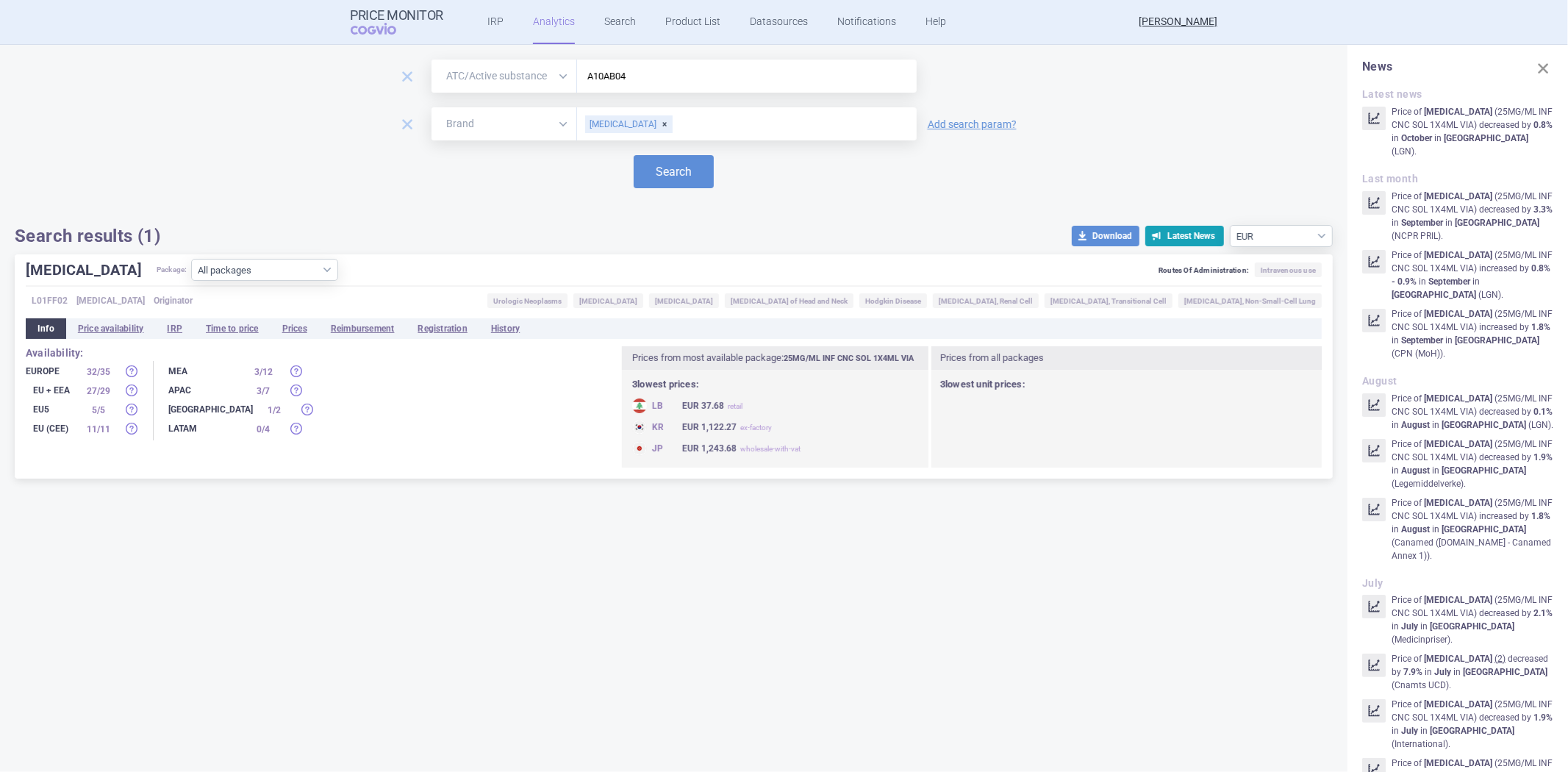
click at [652, 72] on input "A10AB04" at bounding box center [747, 76] width 325 height 20
click at [664, 190] on div "remove Brand ATC/Active substance Therapeutic area A10AB04 [MEDICAL_DATA] remov…" at bounding box center [673, 153] width 1318 height 187
click at [677, 177] on button "Search" at bounding box center [674, 171] width 80 height 33
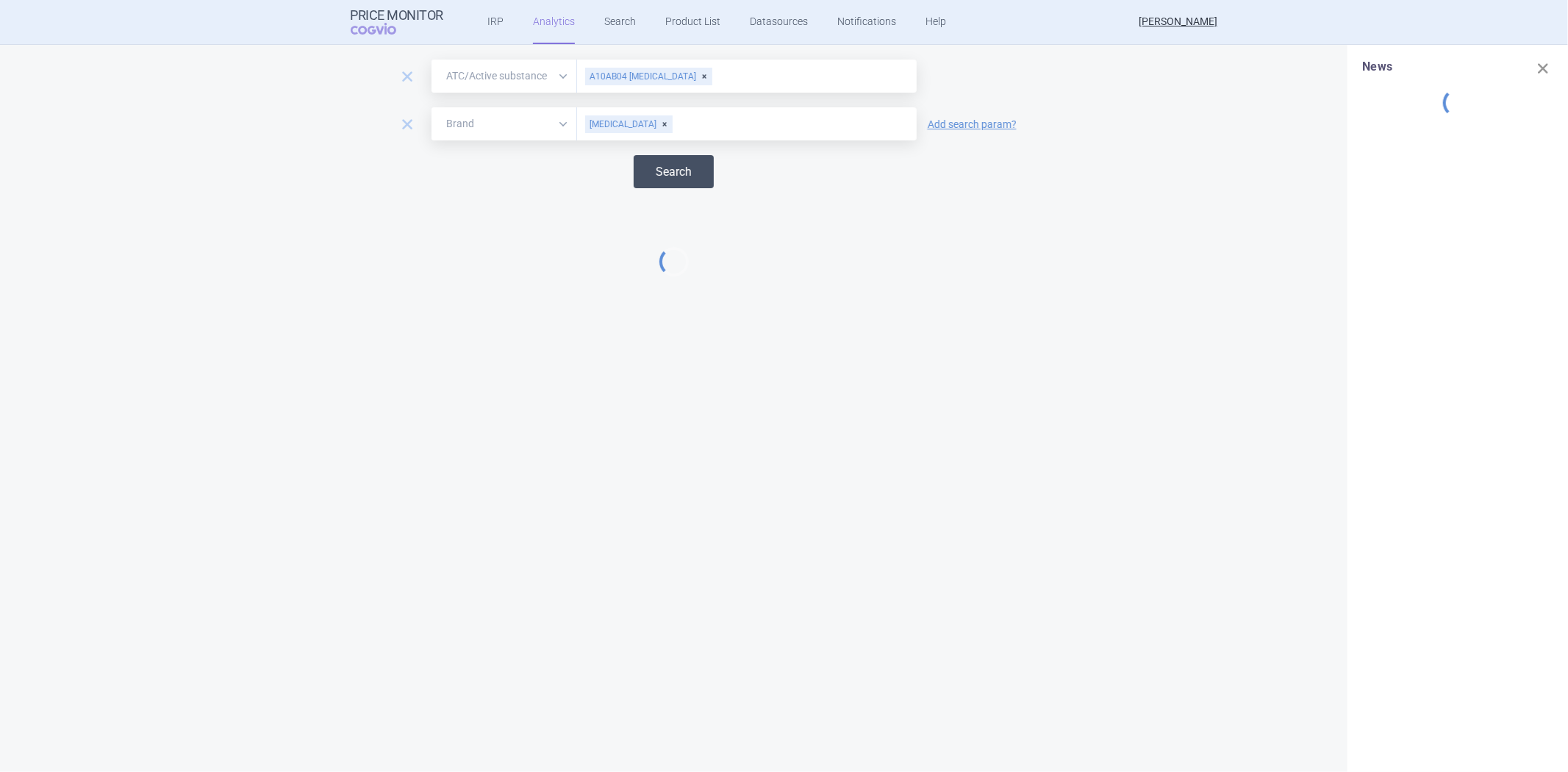
select select "EUR"
click at [702, 81] on div "A10AB04 [MEDICAL_DATA]" at bounding box center [649, 76] width 127 height 18
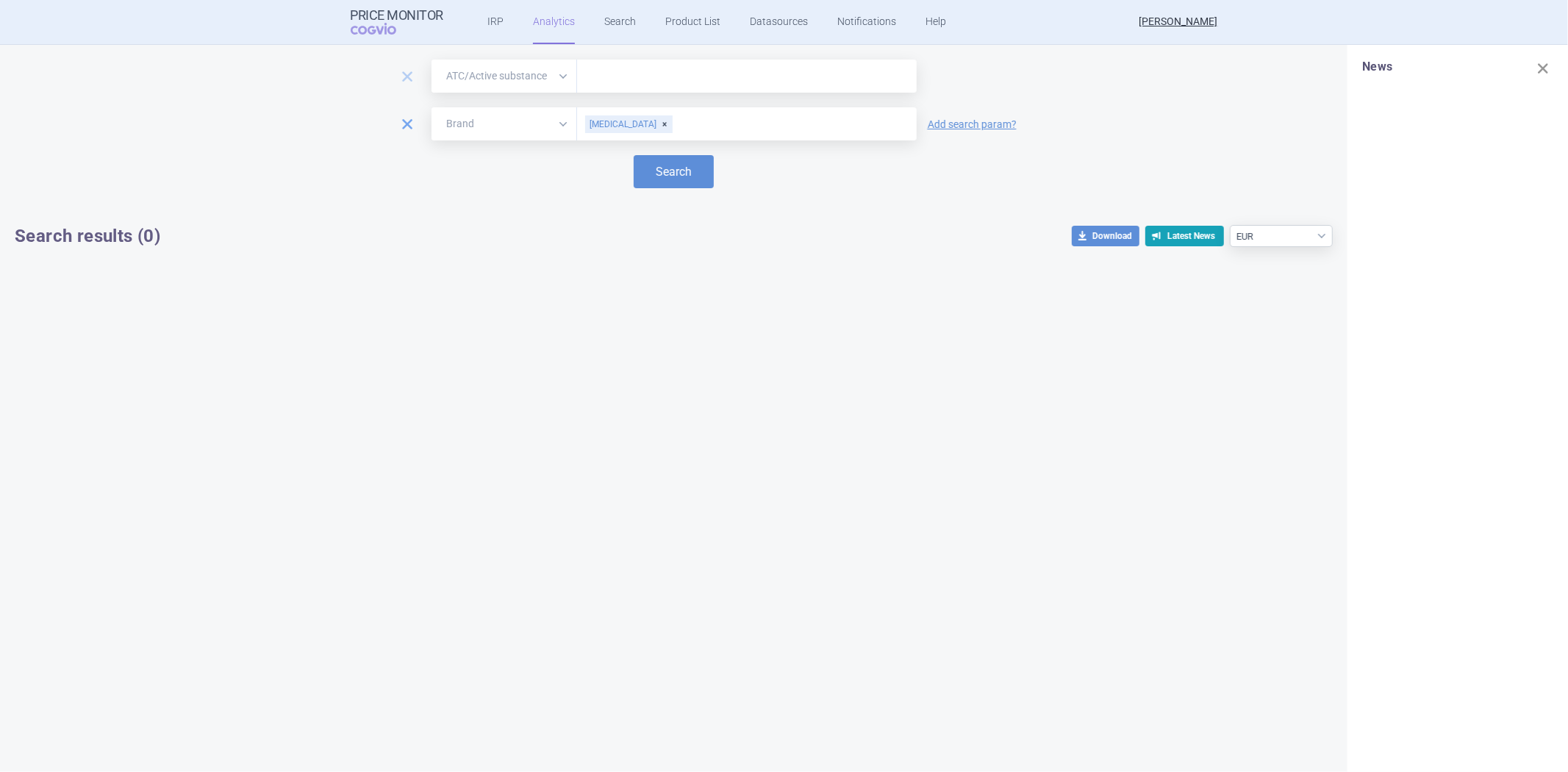
click at [413, 123] on span "remove" at bounding box center [407, 123] width 21 height 21
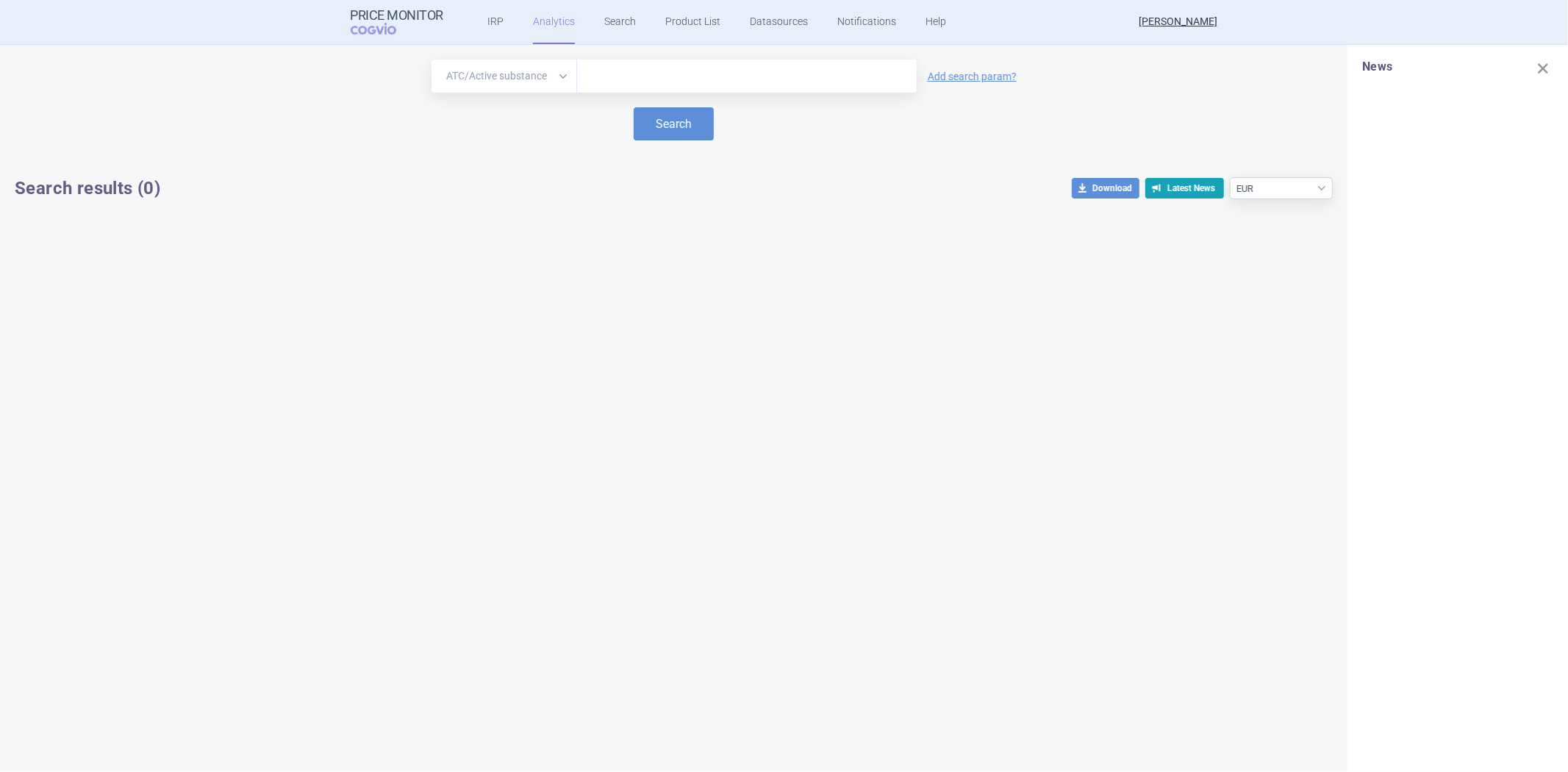
click at [615, 78] on input "text" at bounding box center [747, 76] width 325 height 20
paste input "A10AB04"
type input "A10AB04"
click at [675, 143] on div "Brand ATC/Active substance Therapeutic area A10AB04 Add search param? Search Se…" at bounding box center [673, 129] width 1318 height 140
click at [685, 134] on button "Search" at bounding box center [674, 124] width 80 height 33
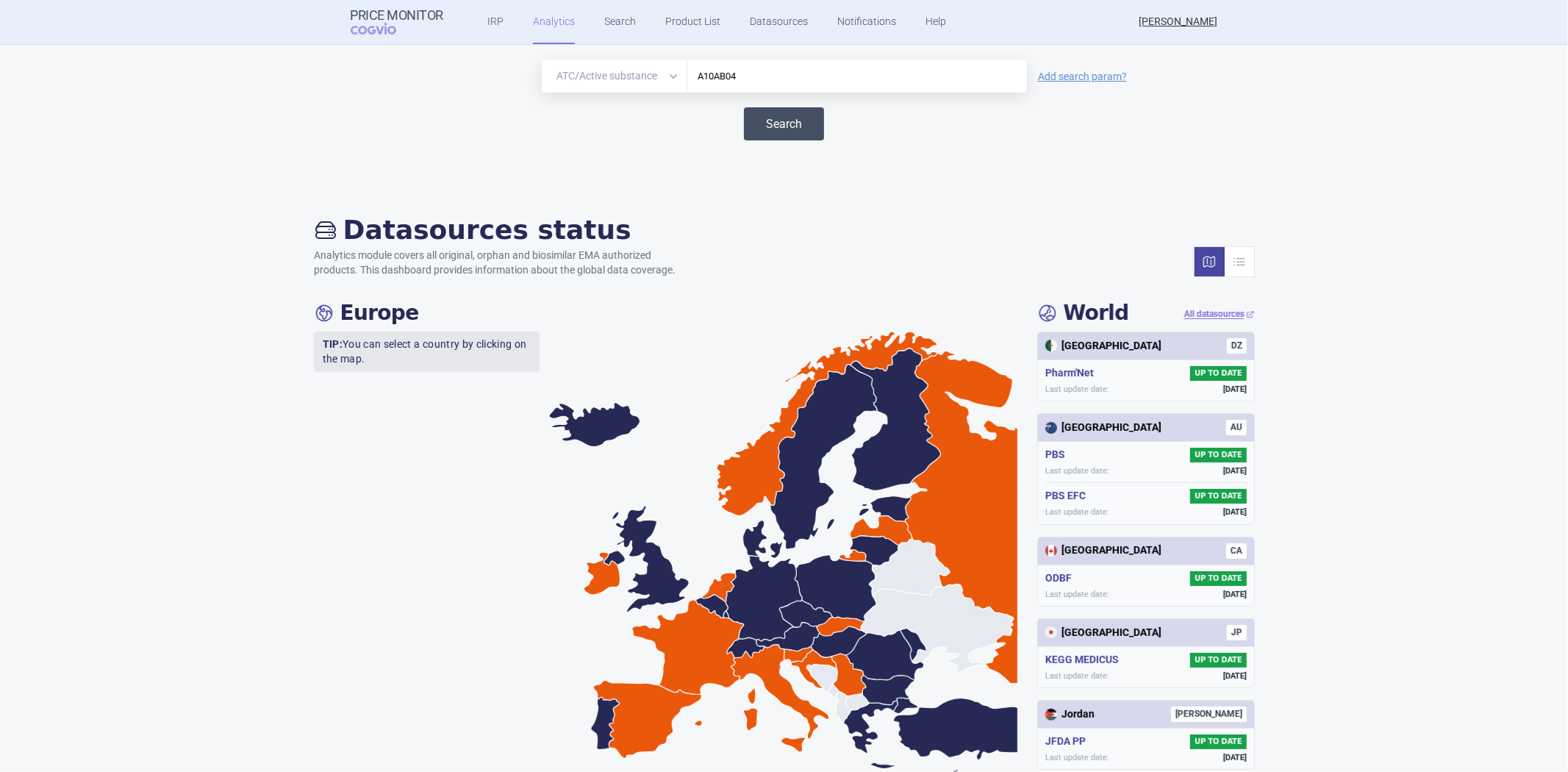
click at [812, 119] on button "Search" at bounding box center [784, 124] width 80 height 33
click at [802, 86] on div "A10AB04" at bounding box center [857, 76] width 340 height 33
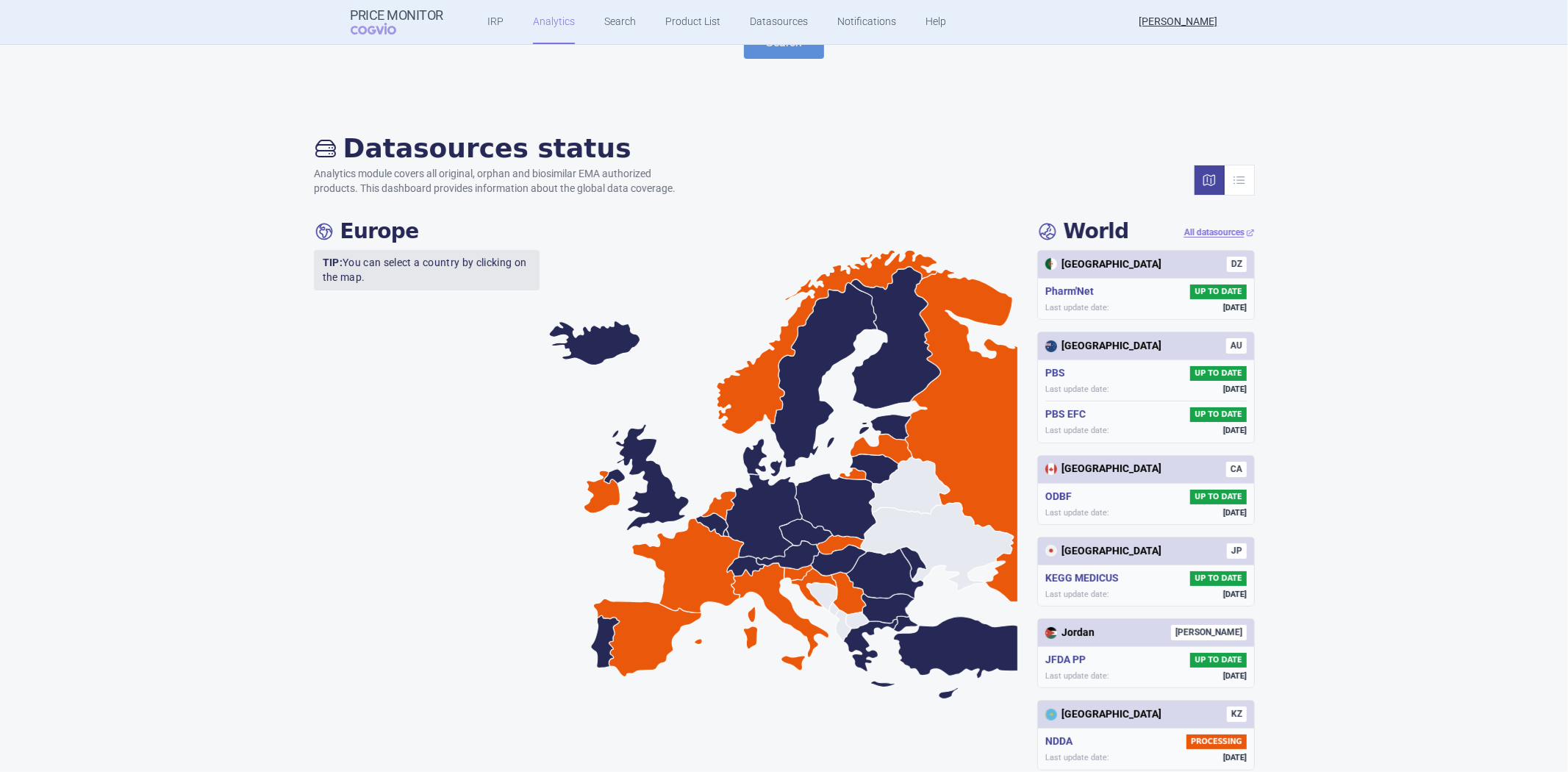
drag, startPoint x: 894, startPoint y: 481, endPoint x: 905, endPoint y: 507, distance: 28.2
click at [899, 490] on icon at bounding box center [909, 486] width 80 height 58
click at [907, 507] on icon at bounding box center [909, 486] width 80 height 58
click at [958, 529] on icon at bounding box center [937, 546] width 153 height 87
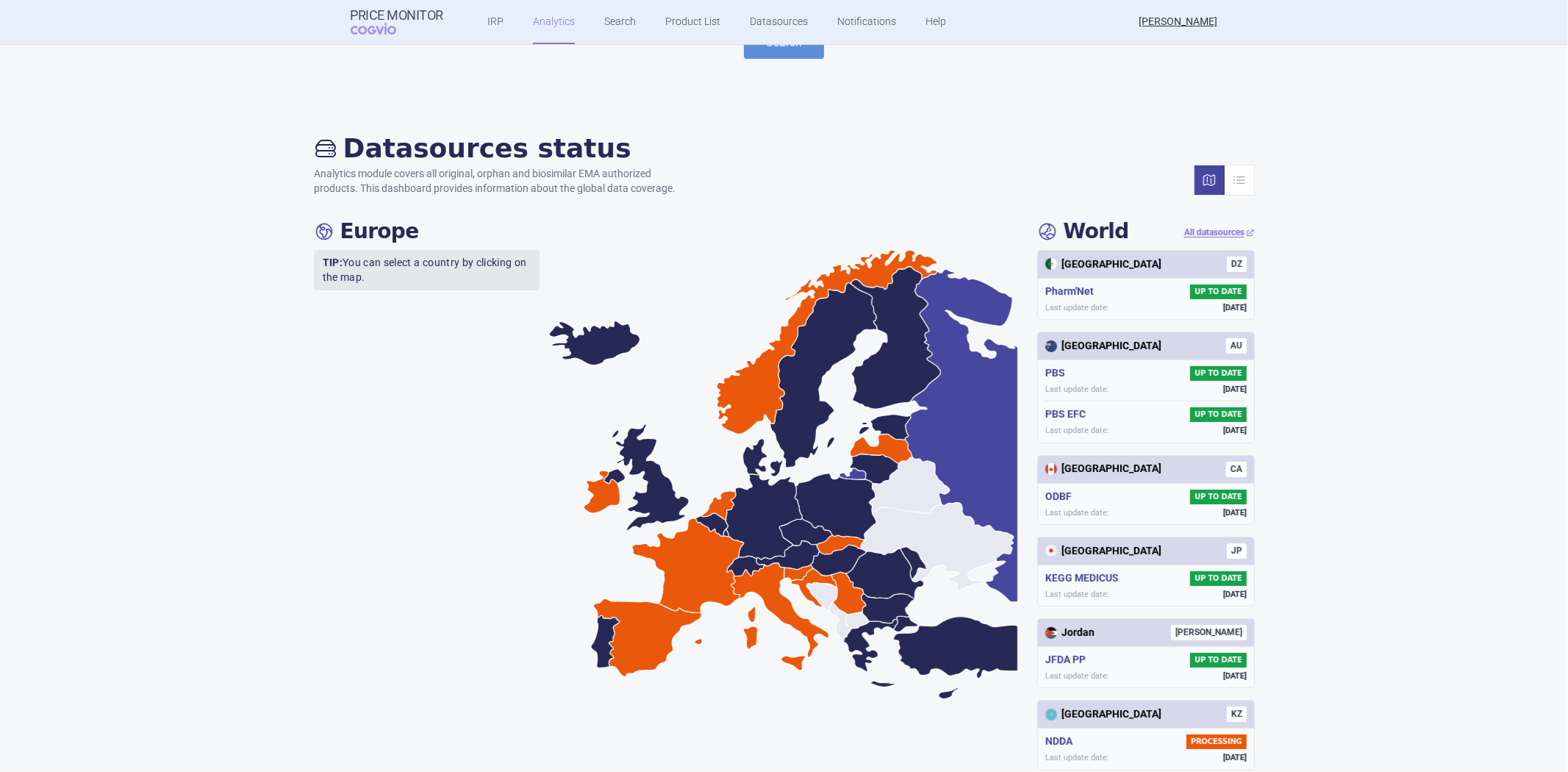
drag, startPoint x: 966, startPoint y: 501, endPoint x: 956, endPoint y: 484, distance: 19.7
click at [956, 484] on icon at bounding box center [928, 435] width 178 height 332
click at [913, 545] on icon at bounding box center [937, 546] width 153 height 87
click at [899, 545] on icon at bounding box center [937, 546] width 153 height 87
click at [894, 514] on icon at bounding box center [937, 546] width 153 height 87
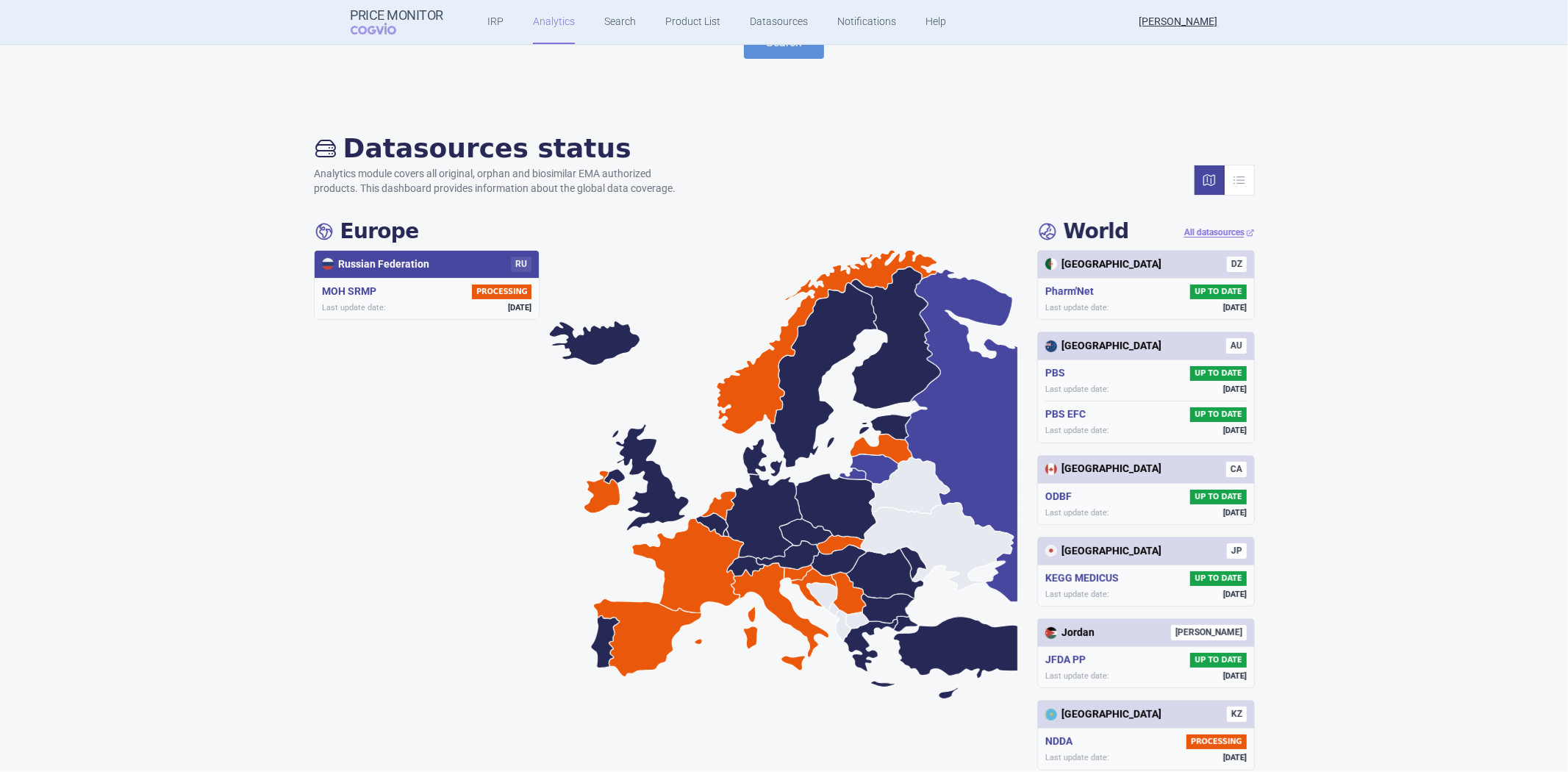
click at [855, 469] on icon at bounding box center [874, 469] width 49 height 30
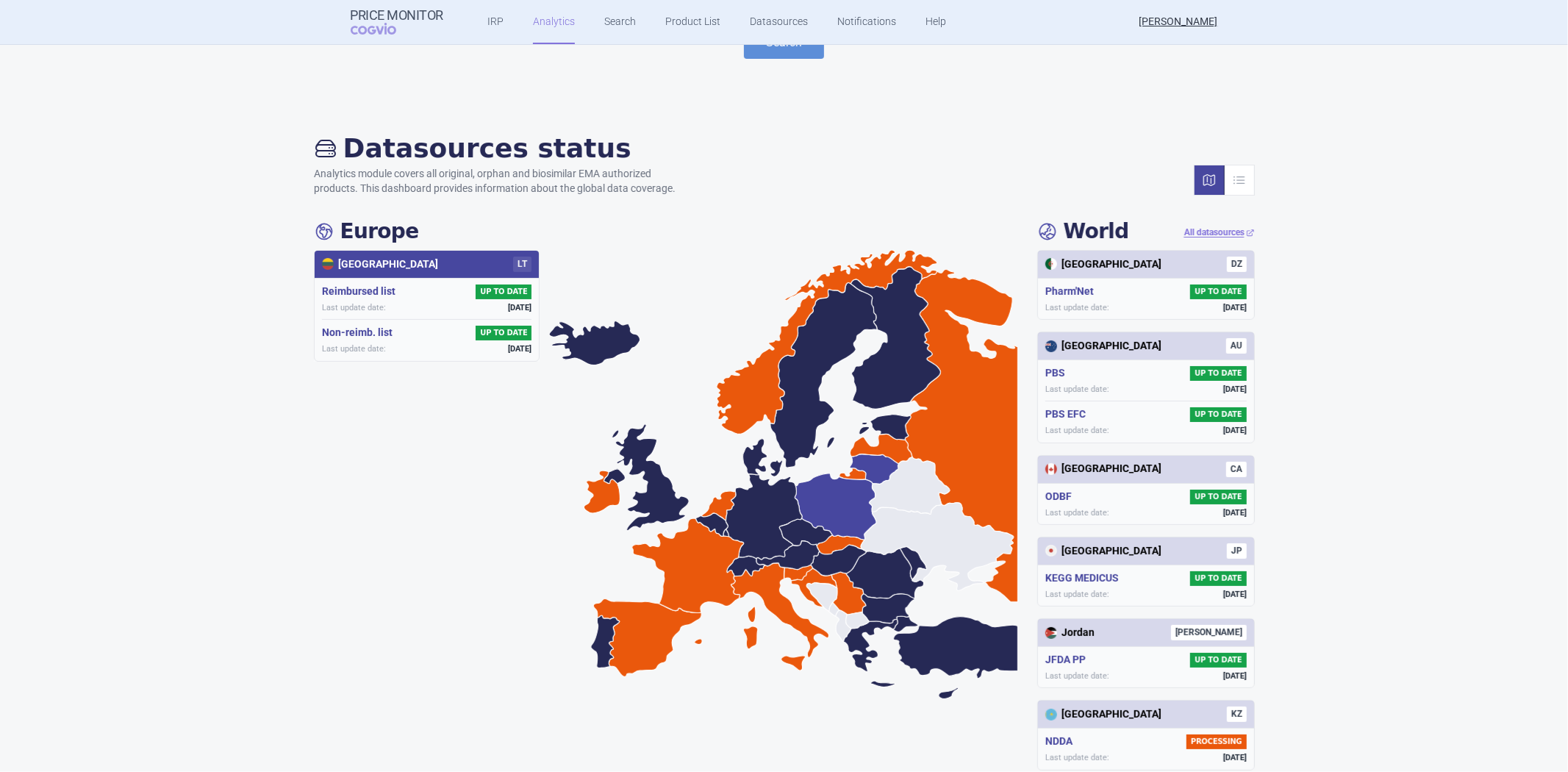
click at [835, 508] on icon at bounding box center [835, 507] width 81 height 67
click at [877, 452] on icon at bounding box center [881, 449] width 63 height 30
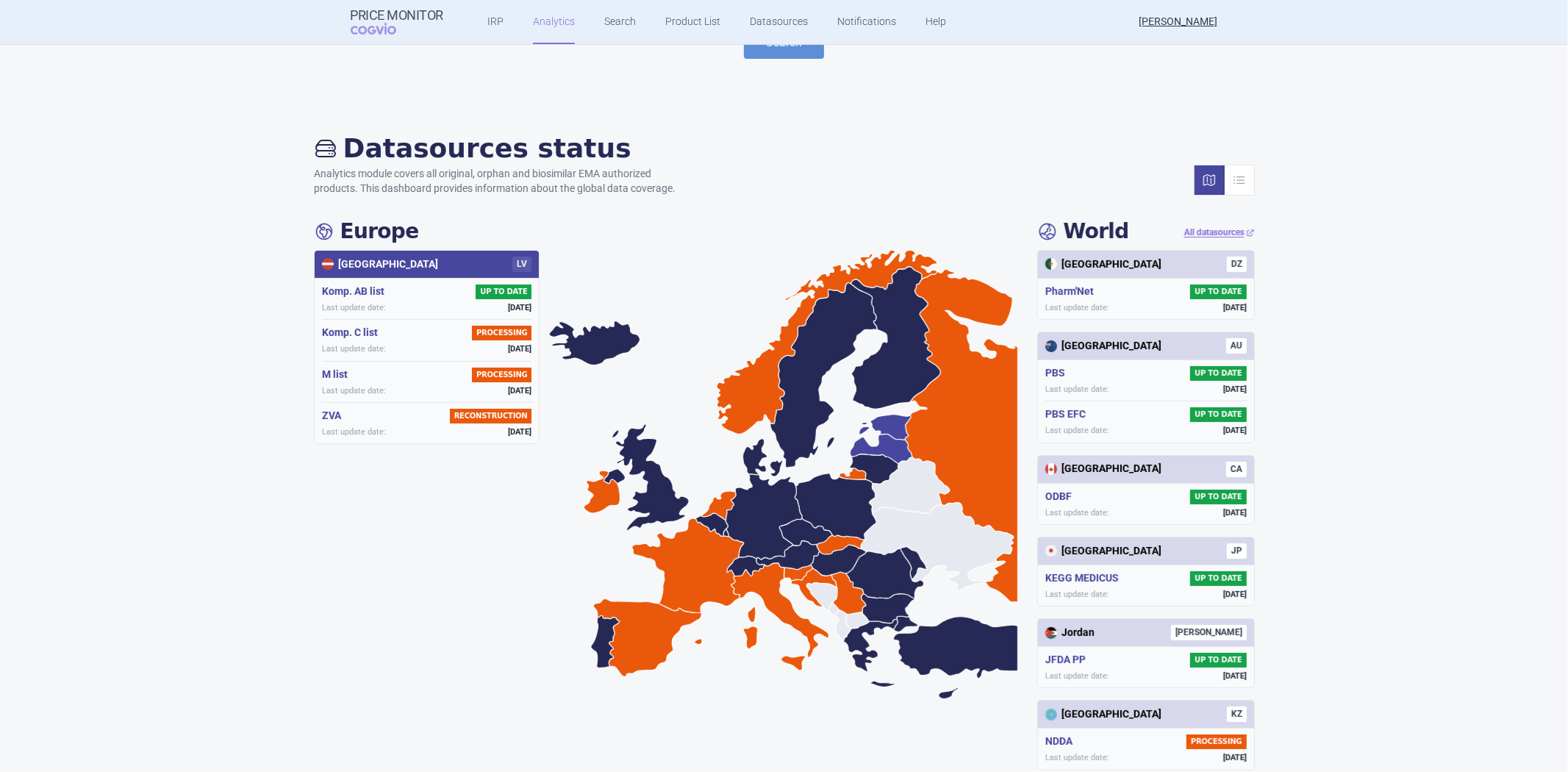
click at [893, 431] on icon at bounding box center [884, 427] width 52 height 25
click at [913, 493] on icon at bounding box center [909, 486] width 80 height 58
click at [922, 528] on icon at bounding box center [937, 546] width 153 height 87
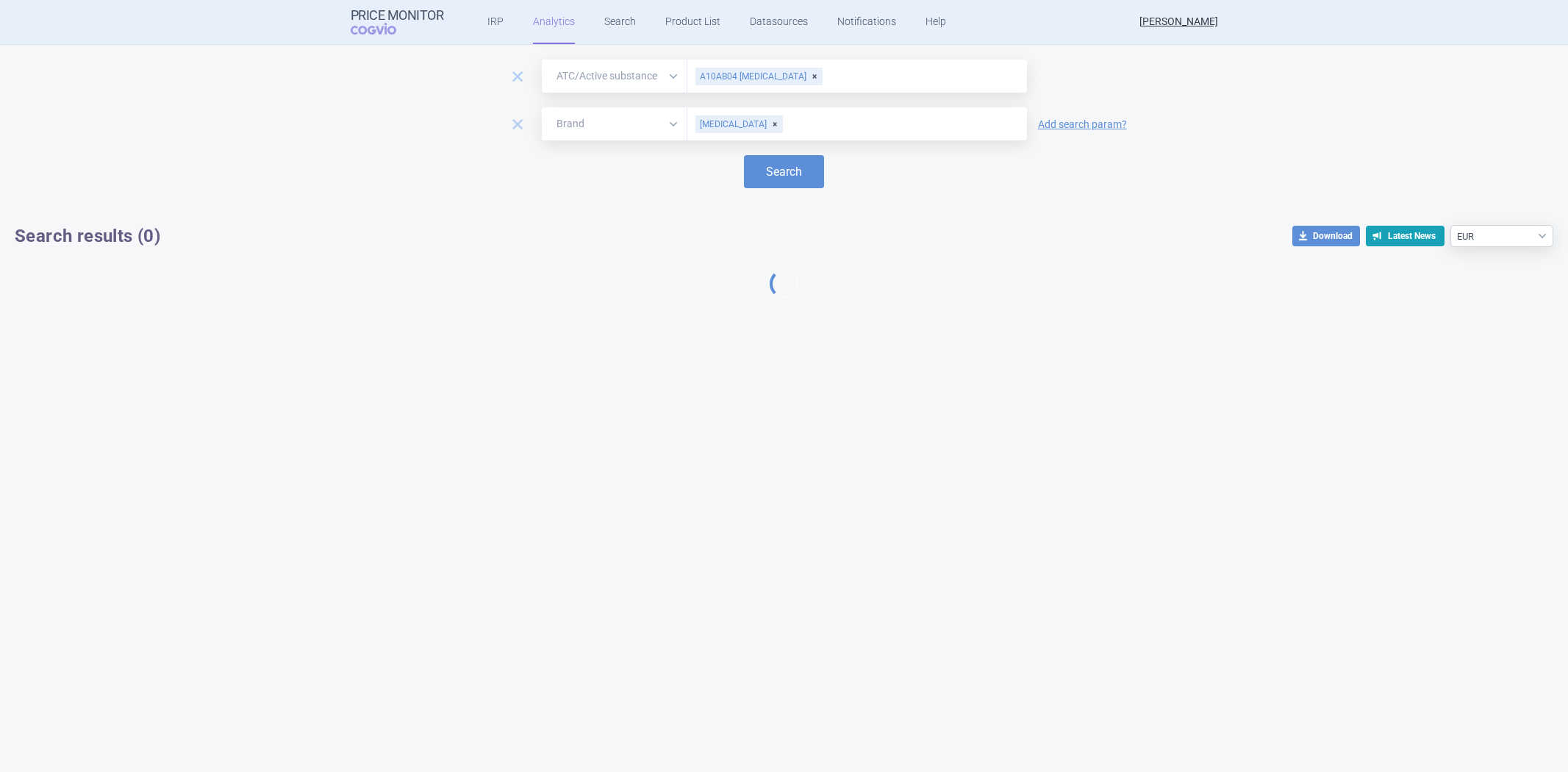
select select "atc"
select select "EUR"
click at [665, 12] on link "Product List" at bounding box center [693, 22] width 55 height 44
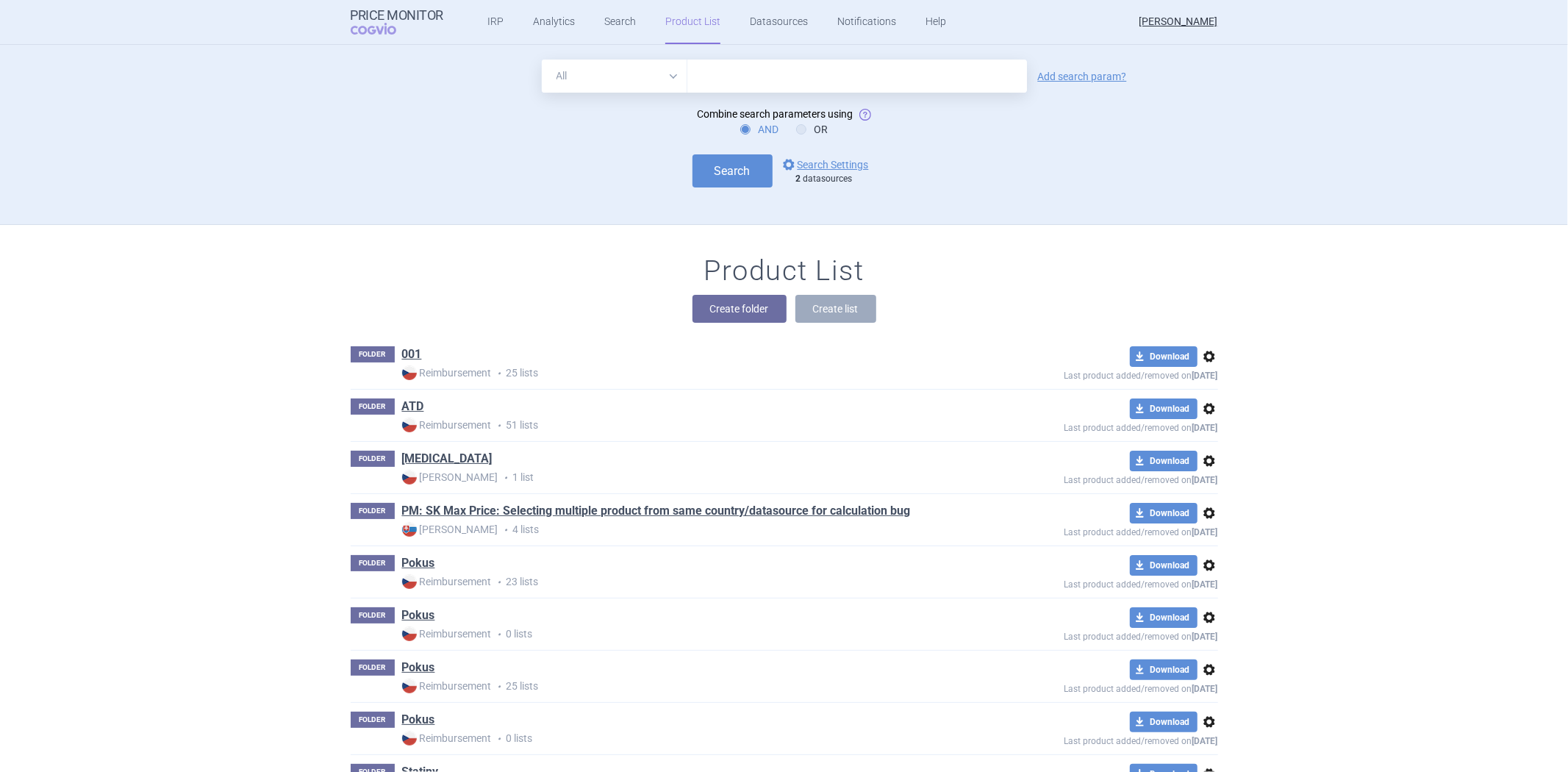
click at [803, 72] on input "text" at bounding box center [857, 76] width 340 height 33
click at [1068, 205] on div "All Brand Name ATC Company Active Substance Country Newer than Add search param…" at bounding box center [784, 142] width 926 height 165
click at [814, 162] on link "options Search Settings" at bounding box center [824, 165] width 89 height 18
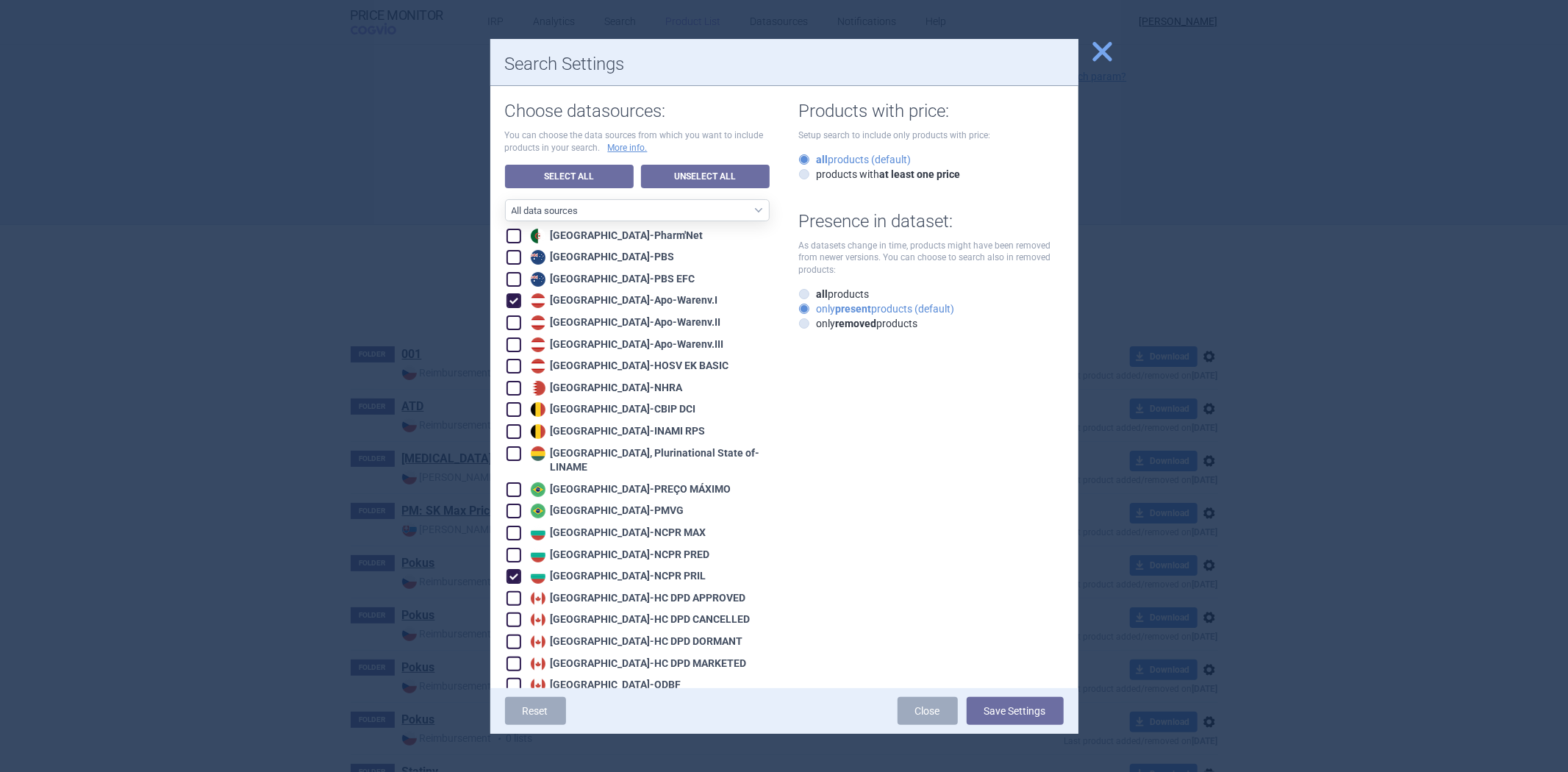
click at [1099, 56] on span "close" at bounding box center [1102, 52] width 25 height 25
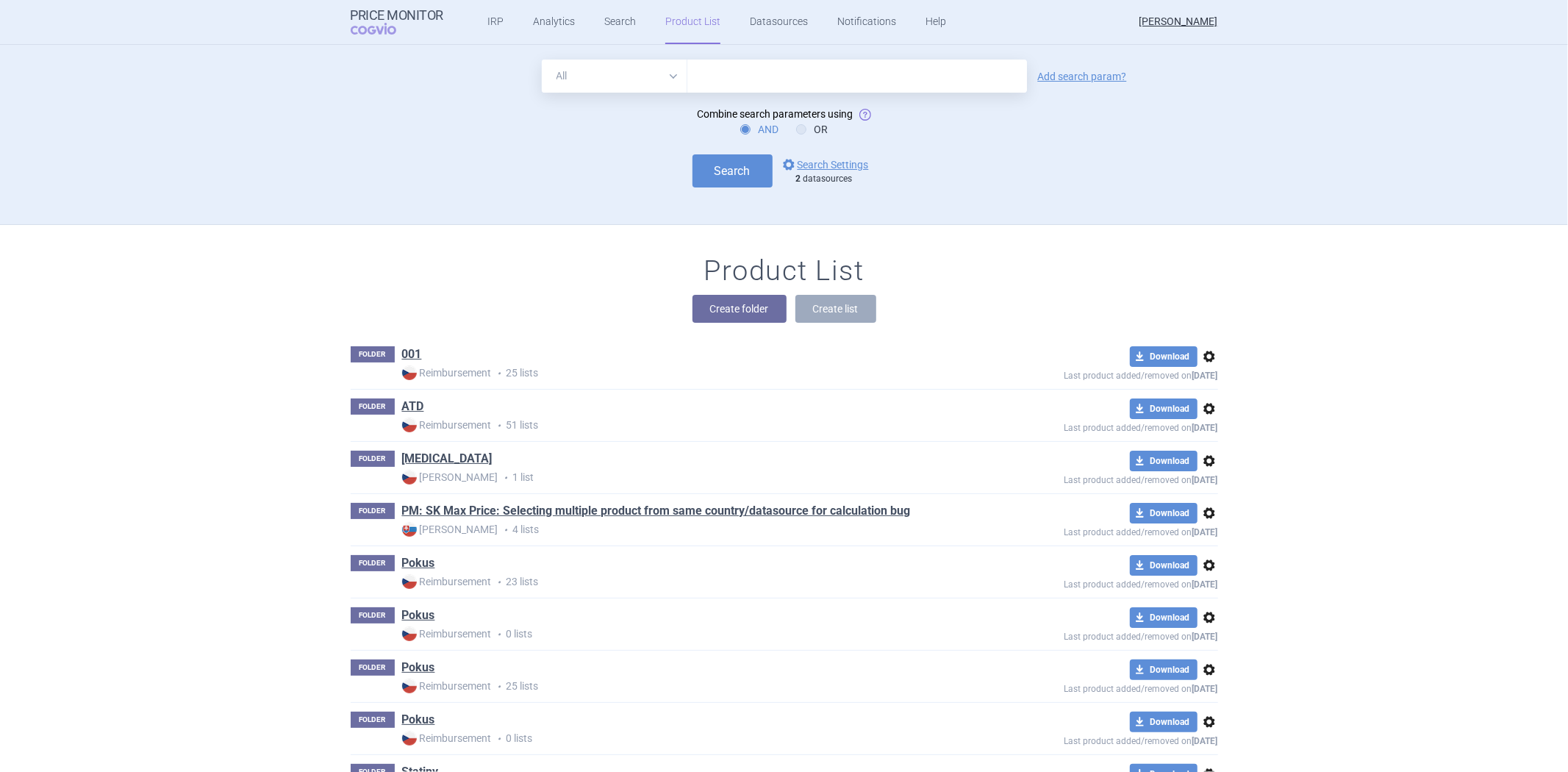
click at [869, 84] on input "text" at bounding box center [857, 76] width 340 height 33
type input "[MEDICAL_DATA]"
click at [743, 173] on button "Search" at bounding box center [733, 171] width 80 height 33
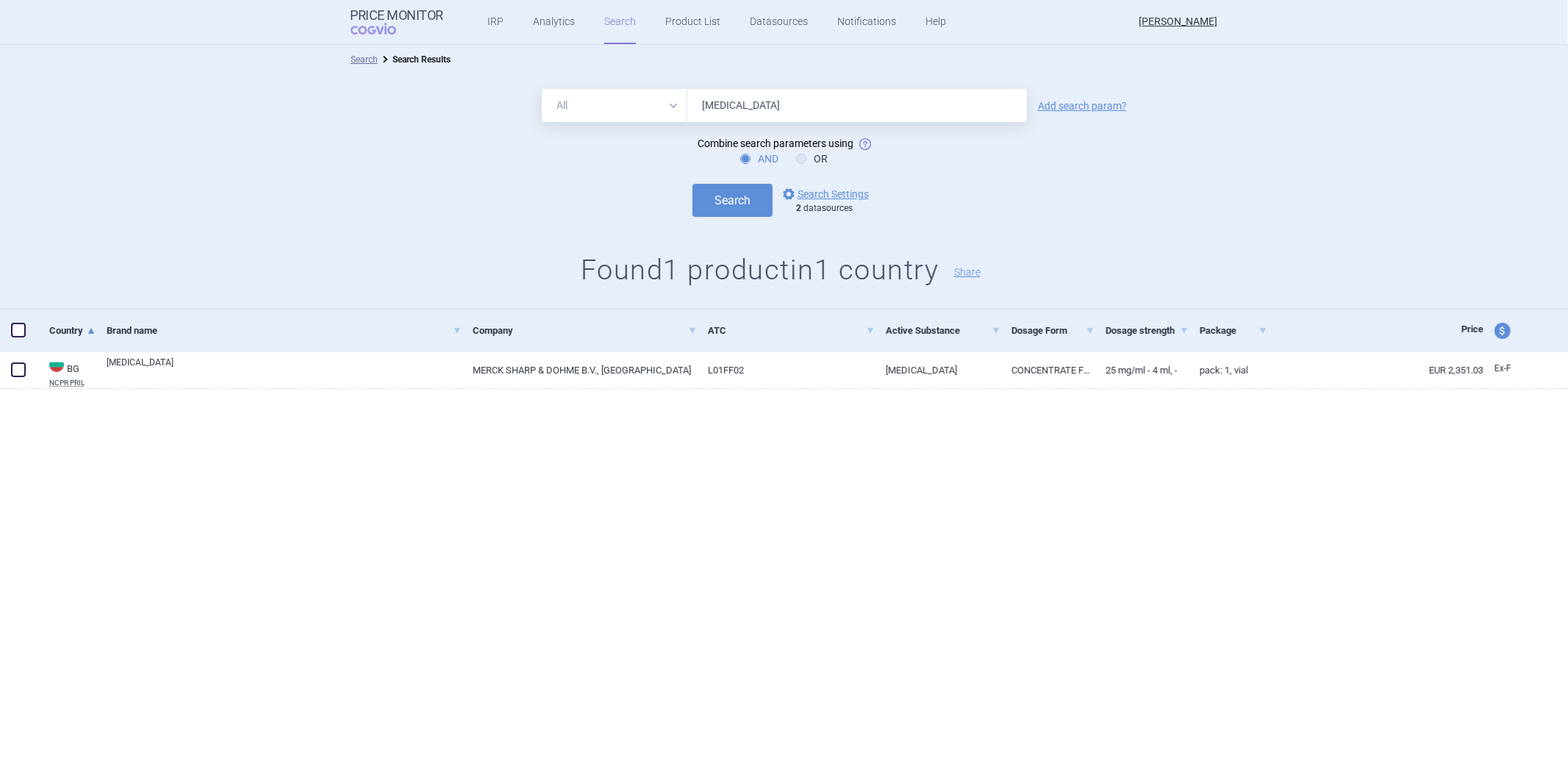
click at [629, 112] on select "All Brand Name ATC Company Active Substance Country Newer than" at bounding box center [614, 106] width 146 height 33
select select "brandName"
click at [542, 89] on select "All Brand Name ATC Company Active Substance Country Newer than" at bounding box center [614, 106] width 146 height 33
click at [725, 195] on button "Search" at bounding box center [733, 201] width 80 height 33
click at [1054, 105] on link "Add search param?" at bounding box center [1082, 106] width 89 height 11
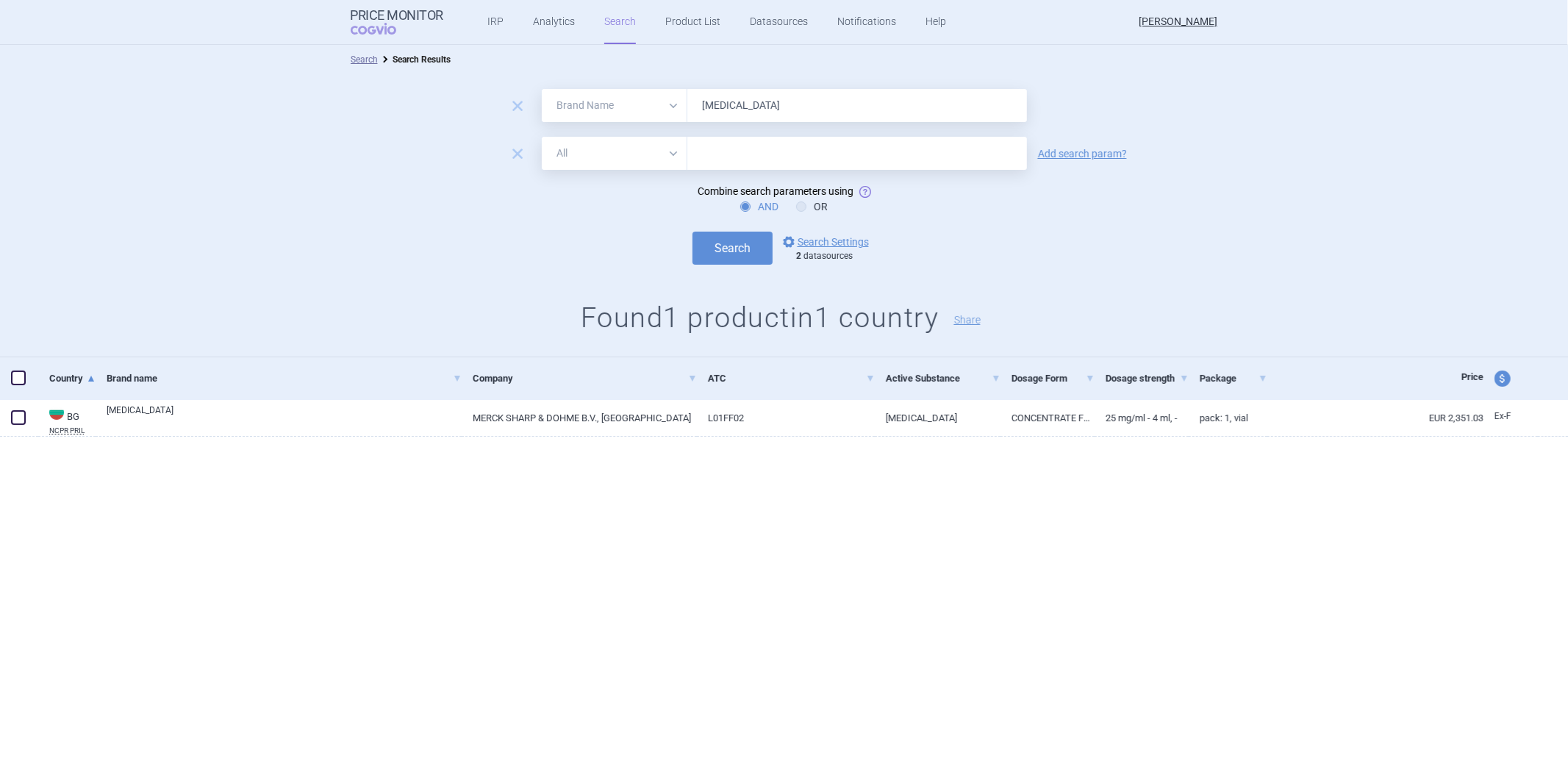
click at [652, 152] on select "All Brand Name ATC Company Active Substance Country Newer than" at bounding box center [614, 154] width 146 height 33
select select "mah"
click at [542, 137] on select "All Brand Name ATC Company Active Substance Country Newer than" at bounding box center [614, 154] width 146 height 33
click at [737, 147] on input "text" at bounding box center [857, 154] width 340 height 33
click at [764, 251] on button "Search" at bounding box center [733, 248] width 80 height 33
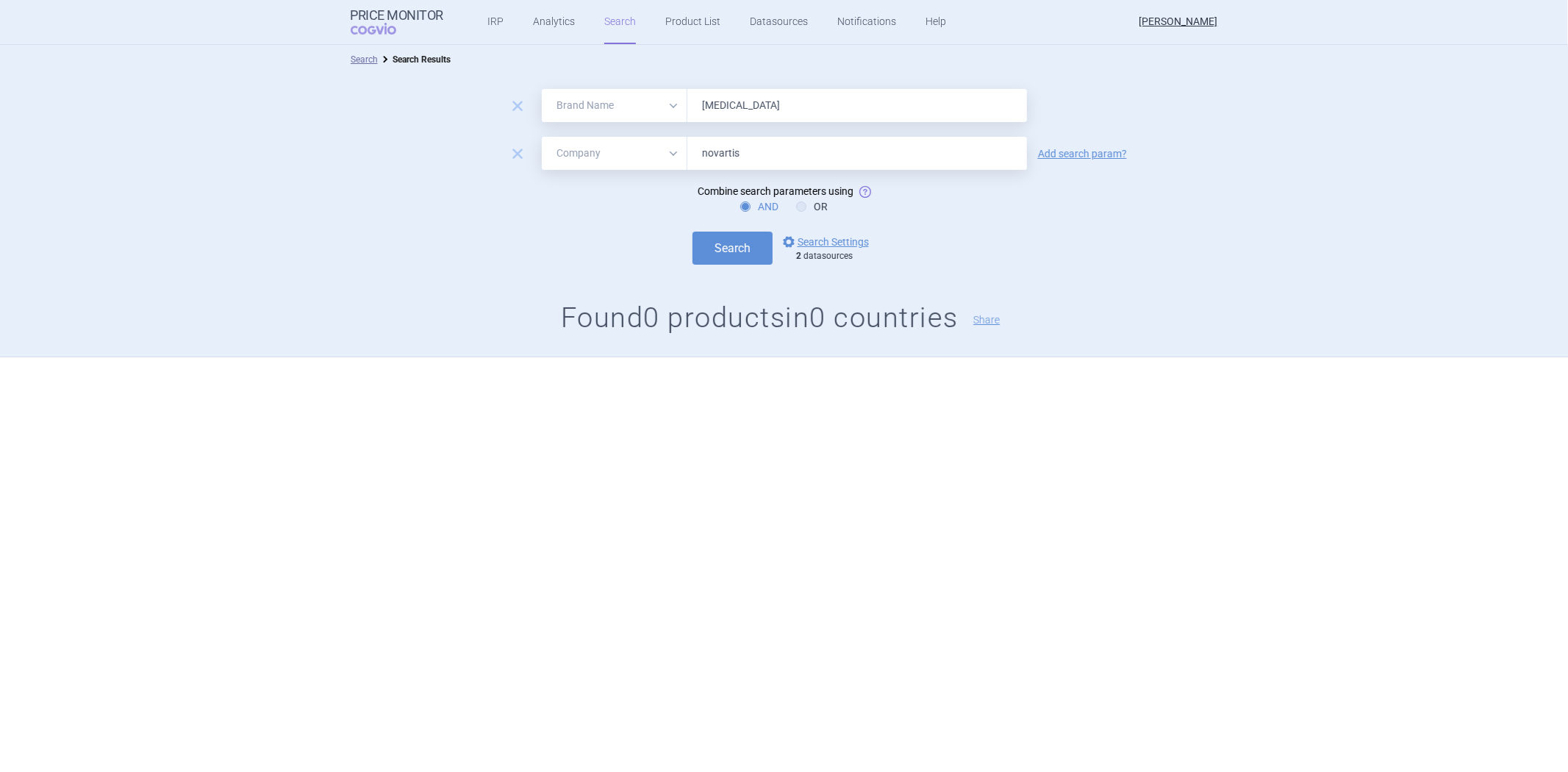
click at [702, 155] on input "novartis" at bounding box center [857, 154] width 340 height 33
type input "abbvie"
click at [730, 267] on div "remove All Brand Name ATC Company Active Substance Country Newer than keytruda …" at bounding box center [784, 216] width 1568 height 283
click at [737, 255] on button "Search" at bounding box center [733, 248] width 80 height 33
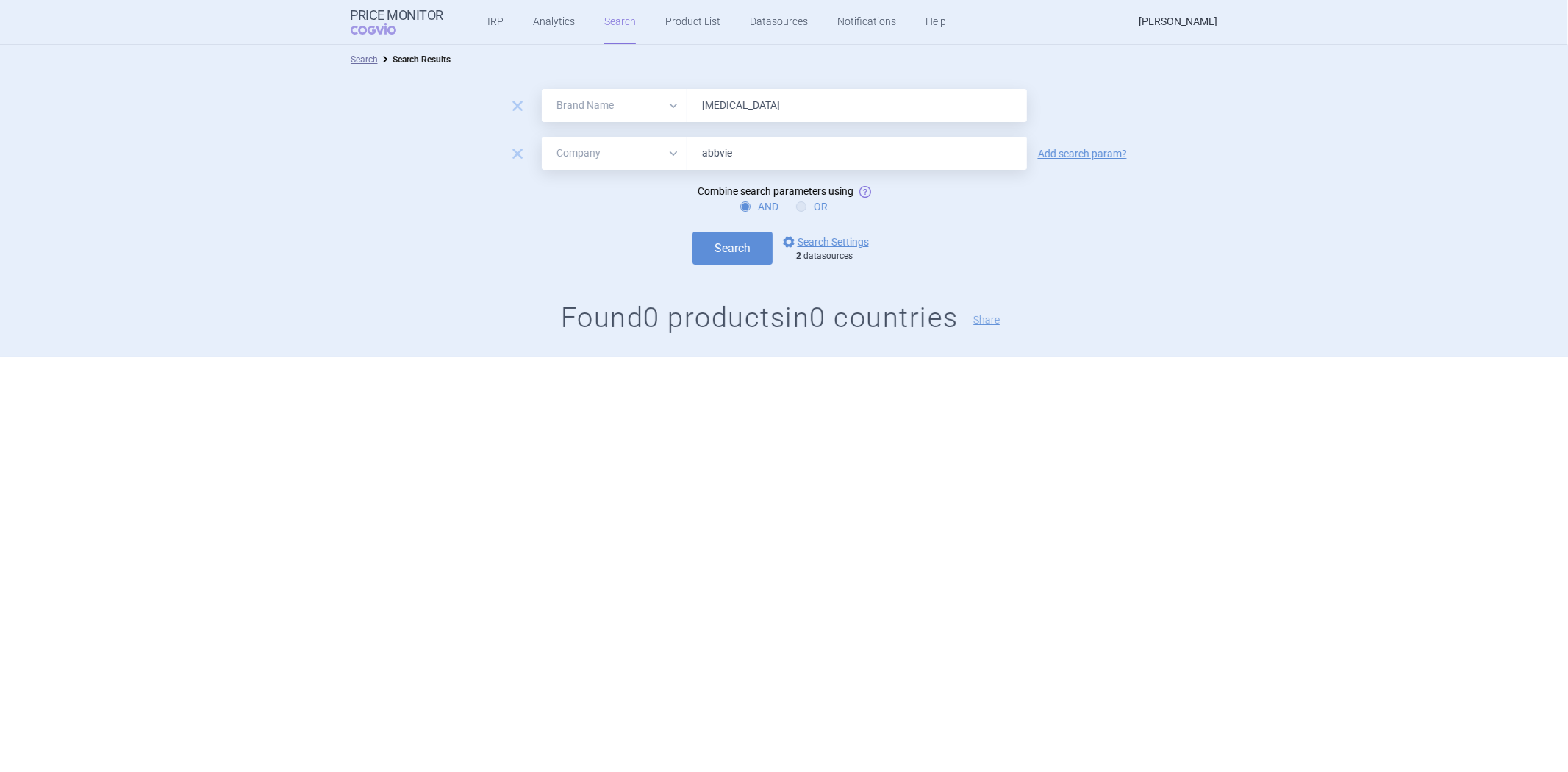
click at [806, 202] on icon at bounding box center [801, 207] width 11 height 11
click at [806, 202] on input "OR" at bounding box center [804, 207] width 15 height 15
radio input "true"
click at [741, 245] on button "Search" at bounding box center [733, 248] width 80 height 33
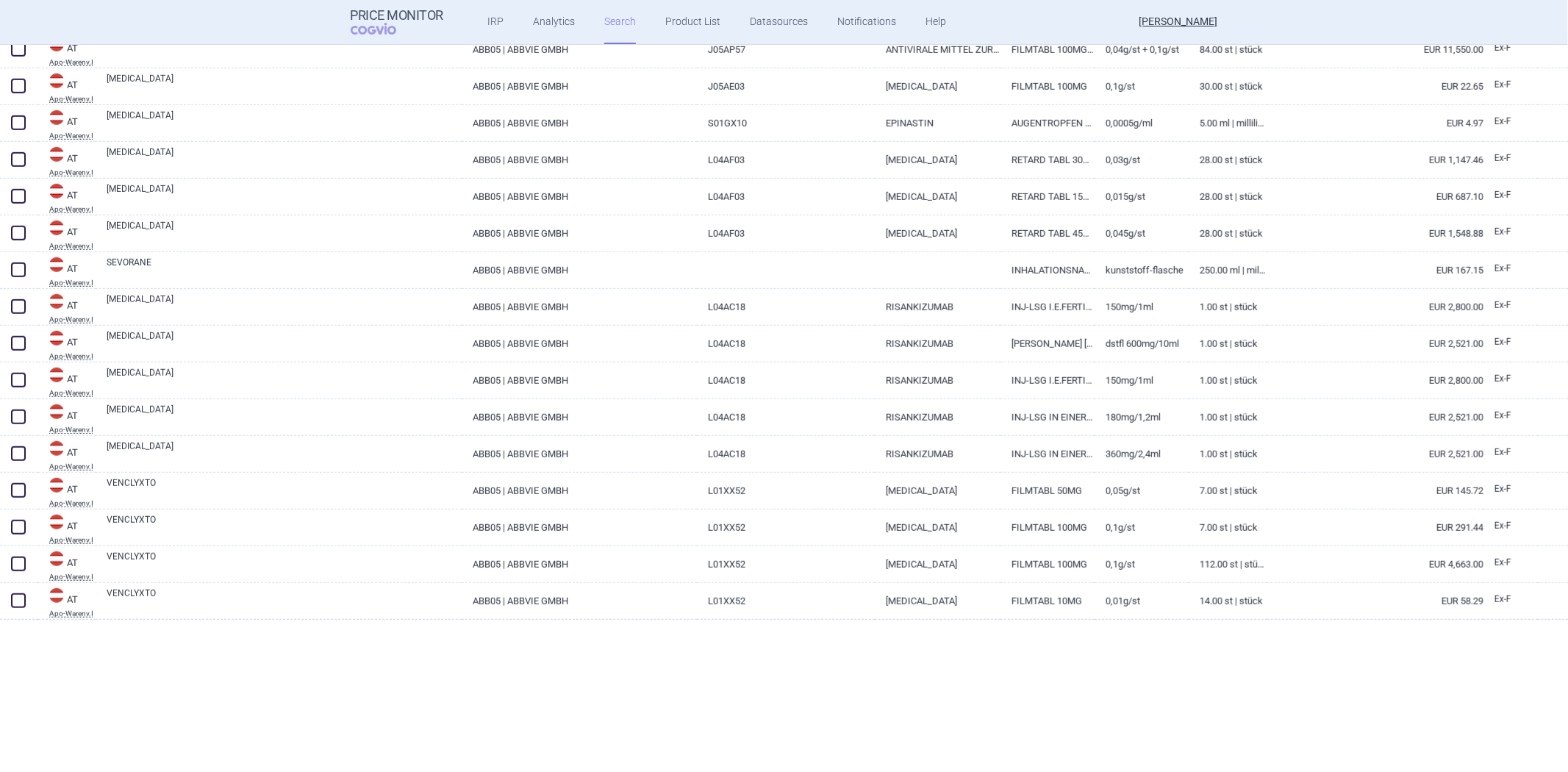
scroll to position [1225, 0]
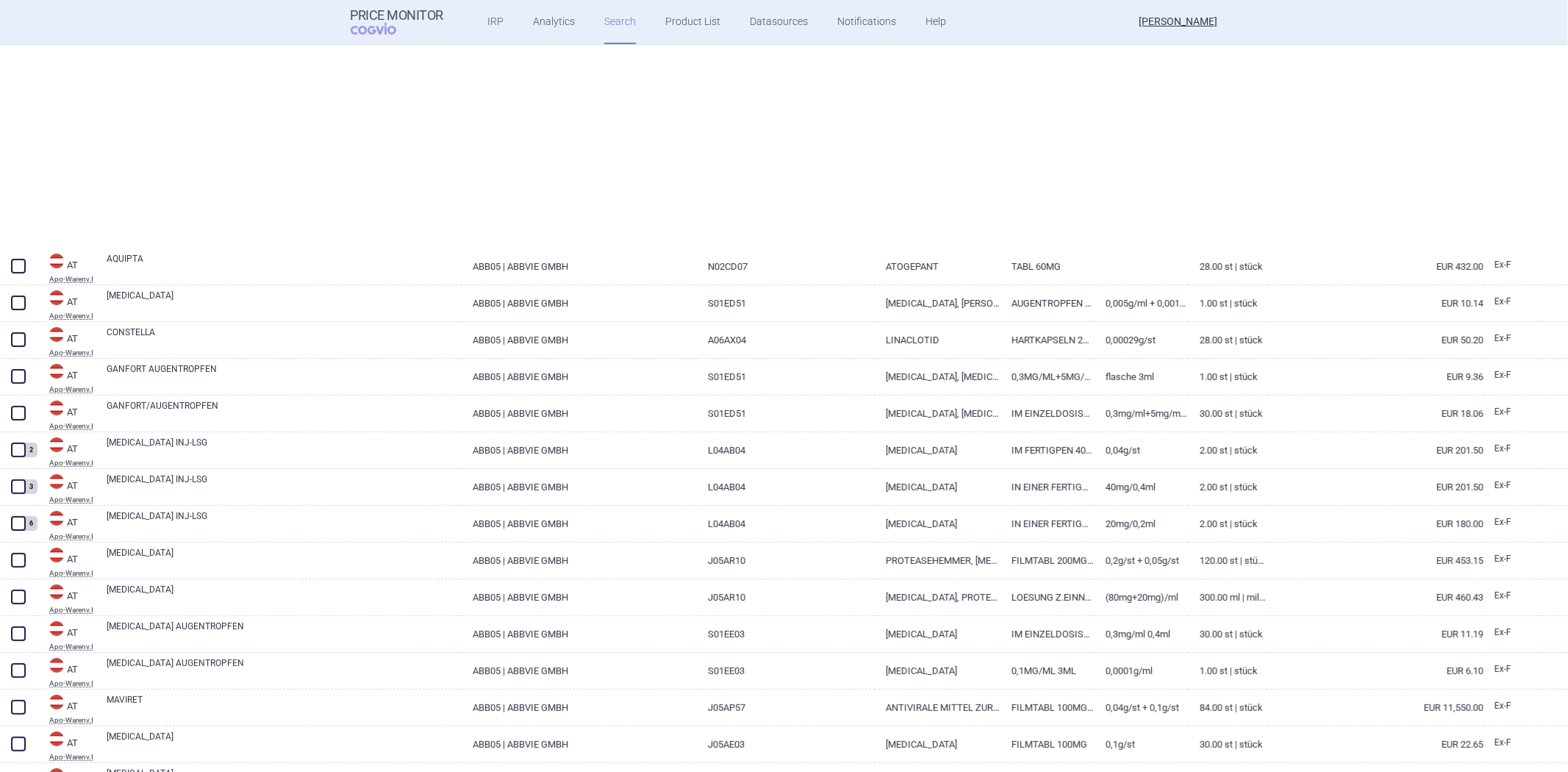
select select "brandName"
select select "mah"
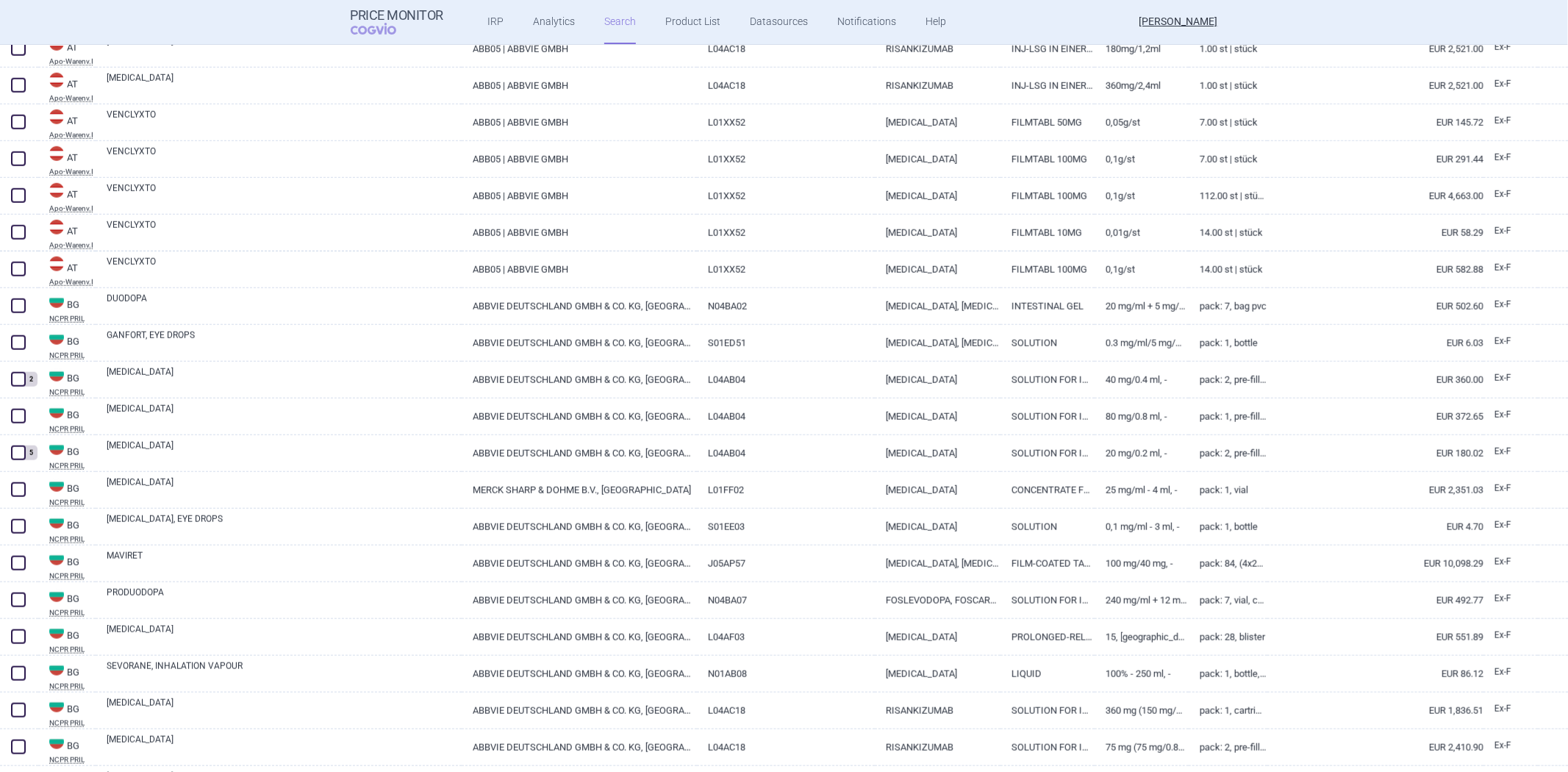
scroll to position [1194, 0]
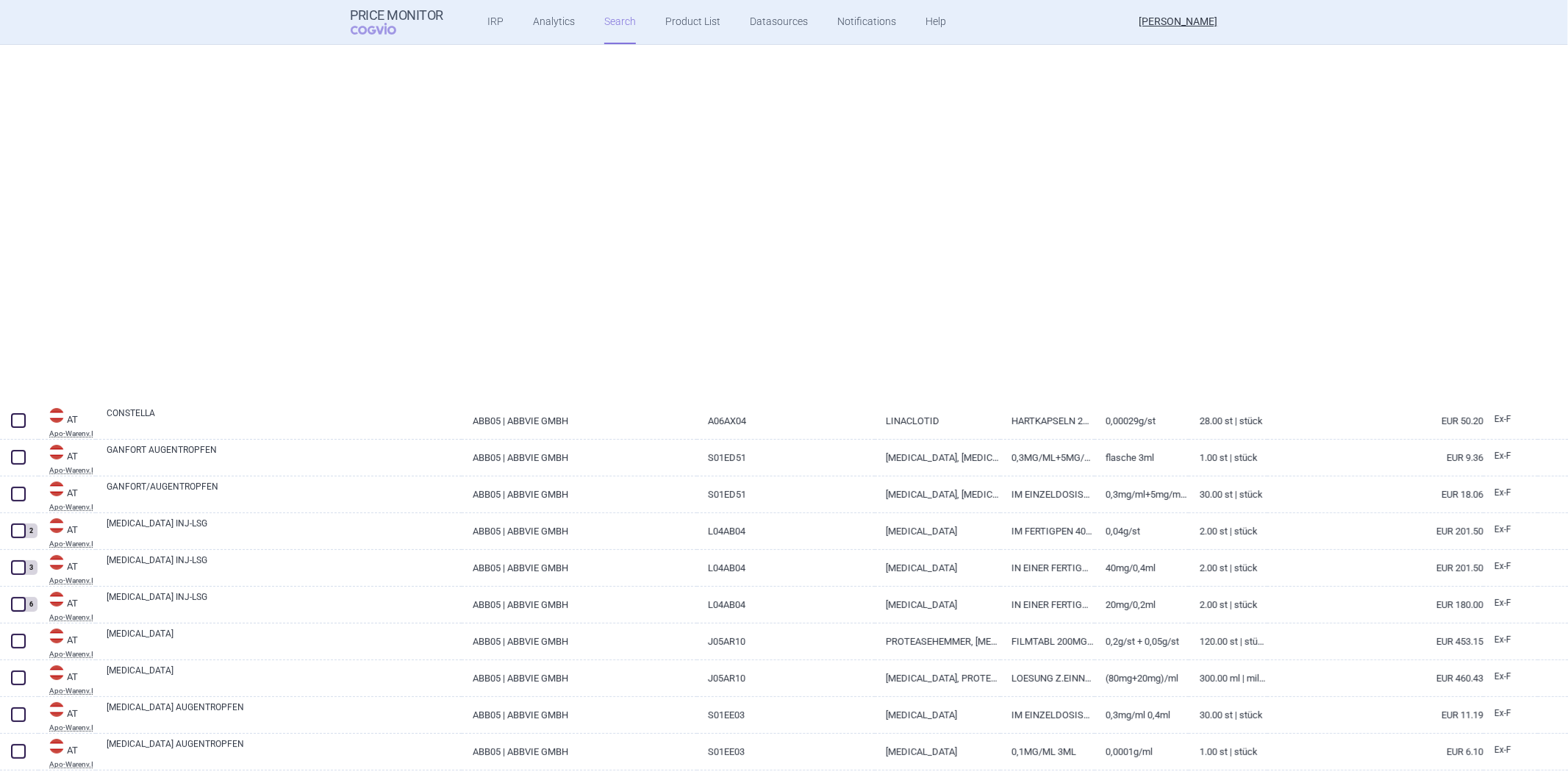
select select "brandName"
select select "mah"
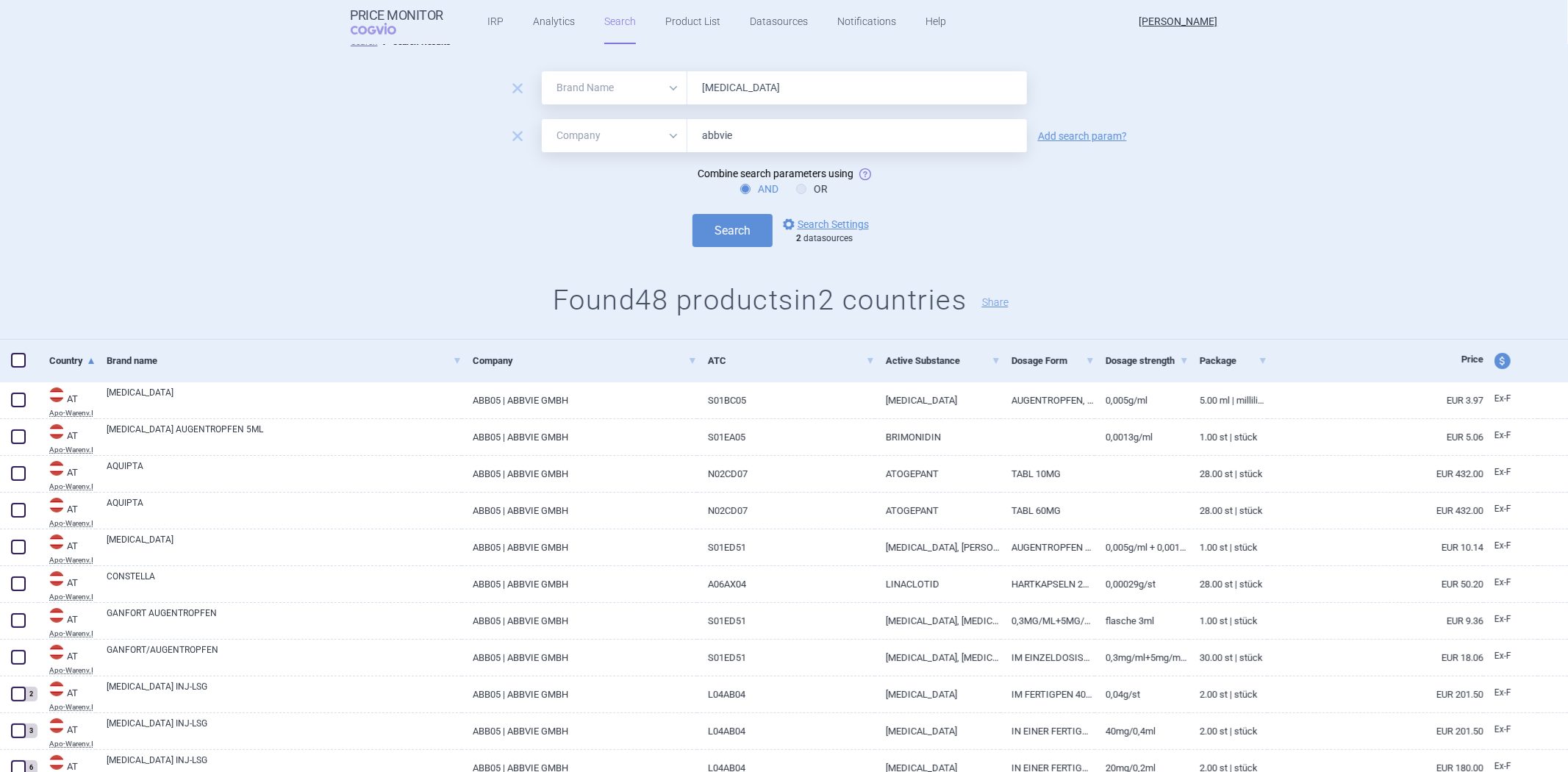
scroll to position [0, 0]
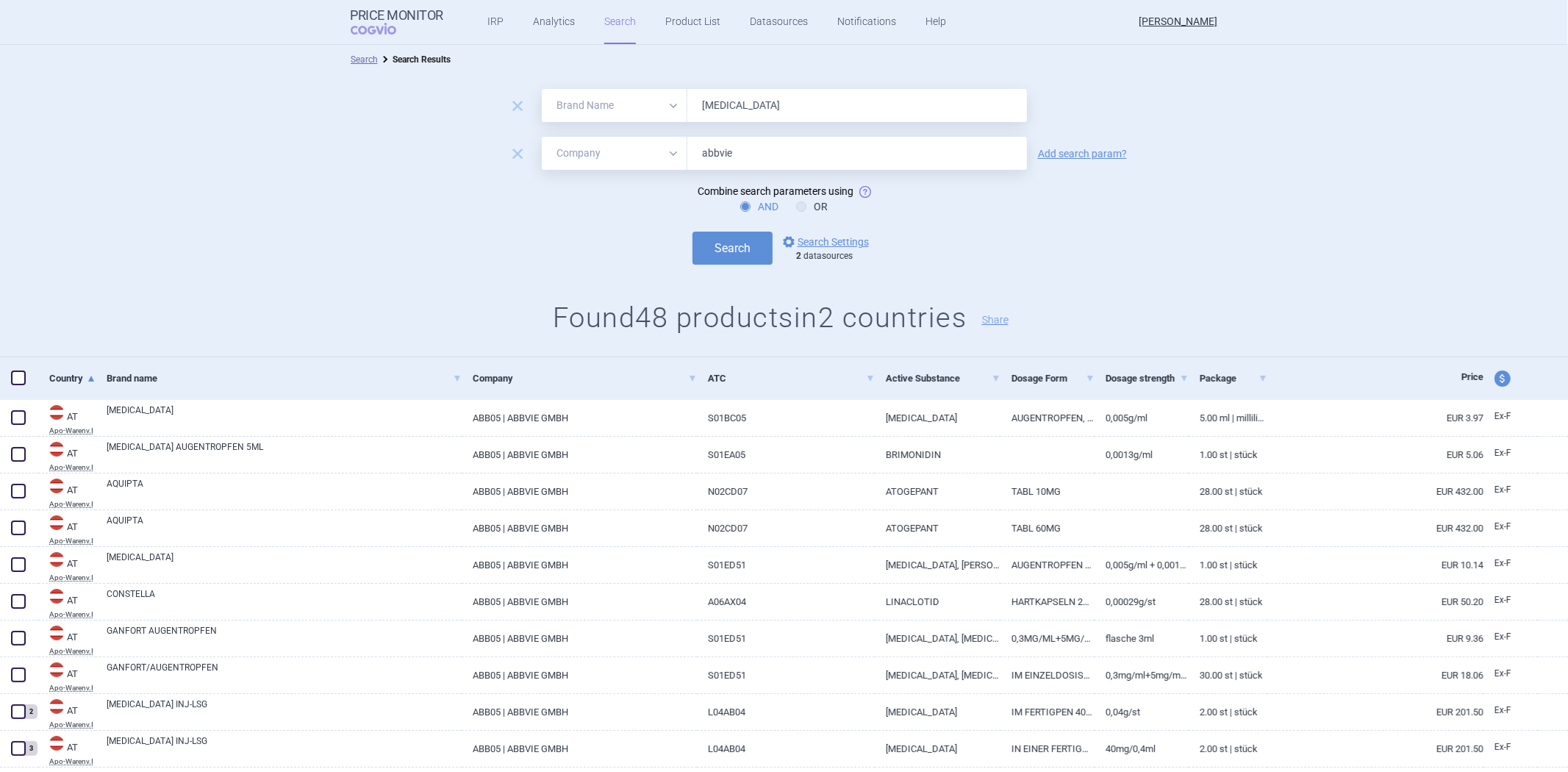
click at [819, 112] on input "[MEDICAL_DATA]" at bounding box center [857, 106] width 340 height 33
paste input "A10AB04"
type input "[MEDICAL_DATA]"
